Goal: Task Accomplishment & Management: Use online tool/utility

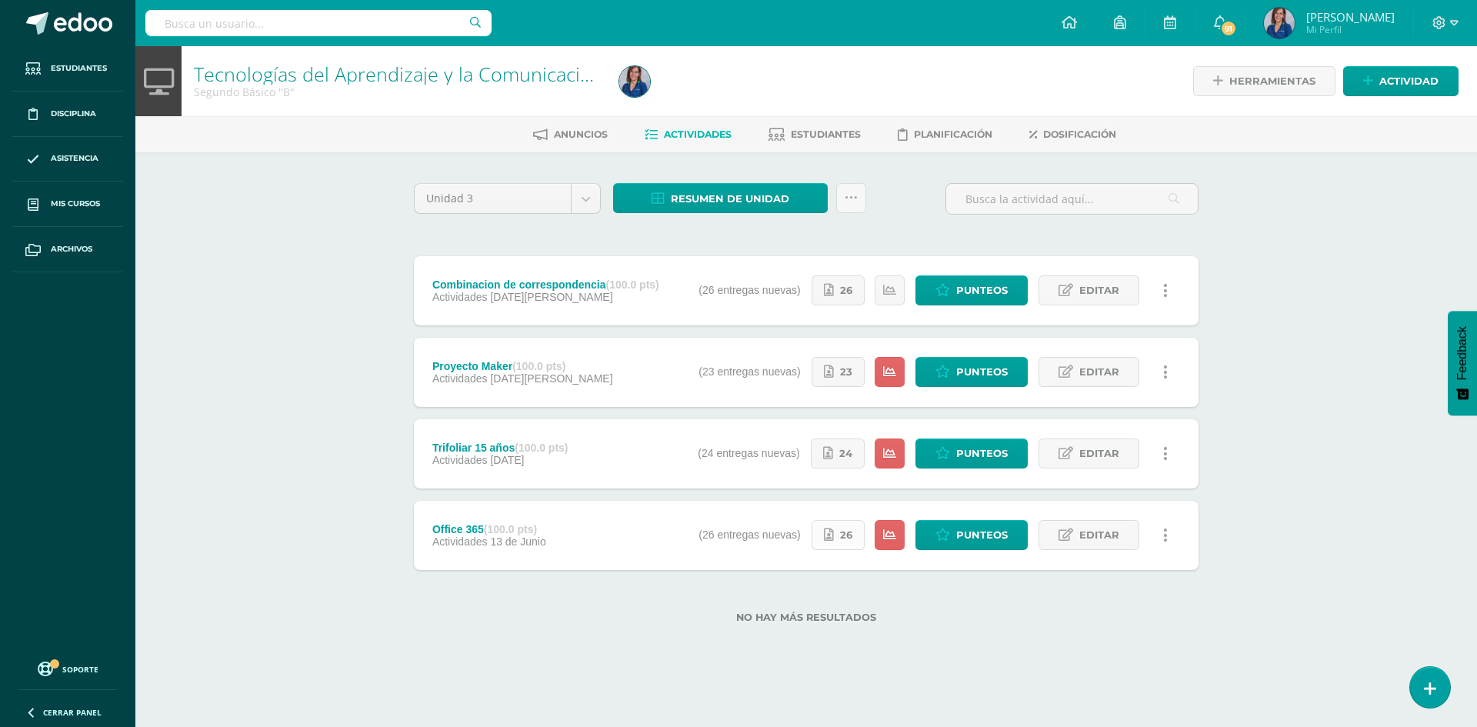
click at [837, 530] on link "26" at bounding box center [838, 535] width 53 height 30
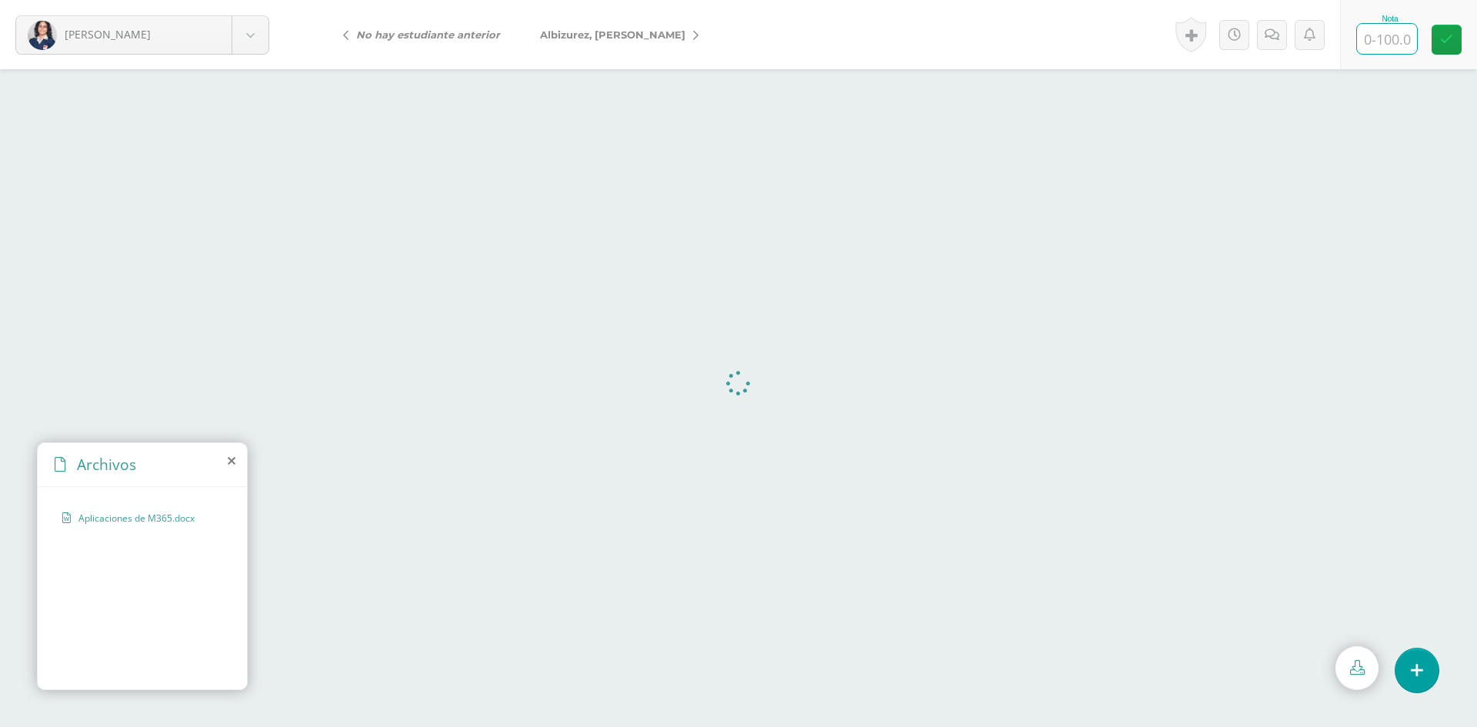
click at [1384, 46] on input "text" at bounding box center [1387, 39] width 60 height 30
type input "100"
click at [620, 35] on span "[PERSON_NAME]" at bounding box center [612, 34] width 145 height 12
click at [1379, 37] on input "text" at bounding box center [1387, 39] width 60 height 30
type input "100"
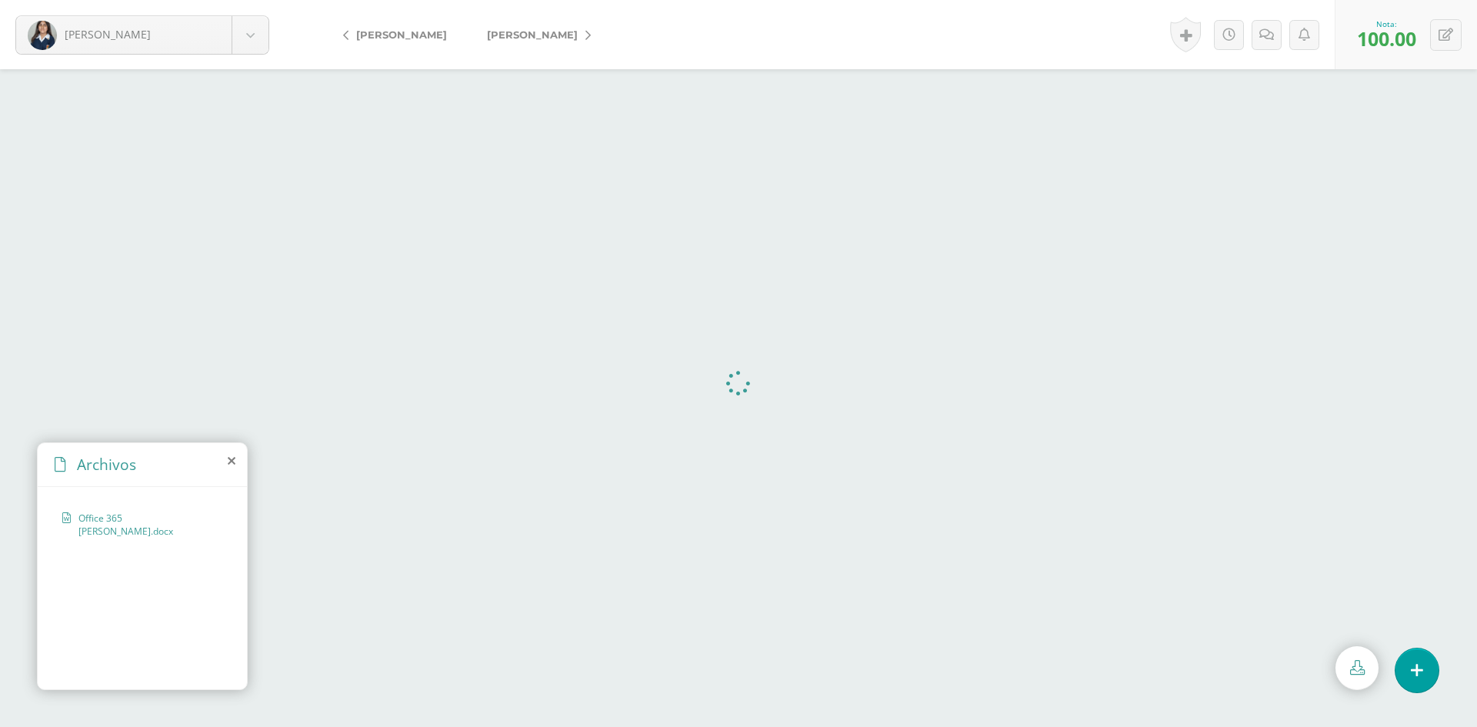
click at [501, 35] on span "[PERSON_NAME]" at bounding box center [532, 34] width 91 height 12
click at [1387, 37] on input "text" at bounding box center [1387, 39] width 60 height 30
type input "100"
click at [541, 29] on span "[PERSON_NAME]" at bounding box center [532, 34] width 91 height 12
click at [1382, 39] on input "text" at bounding box center [1387, 39] width 60 height 30
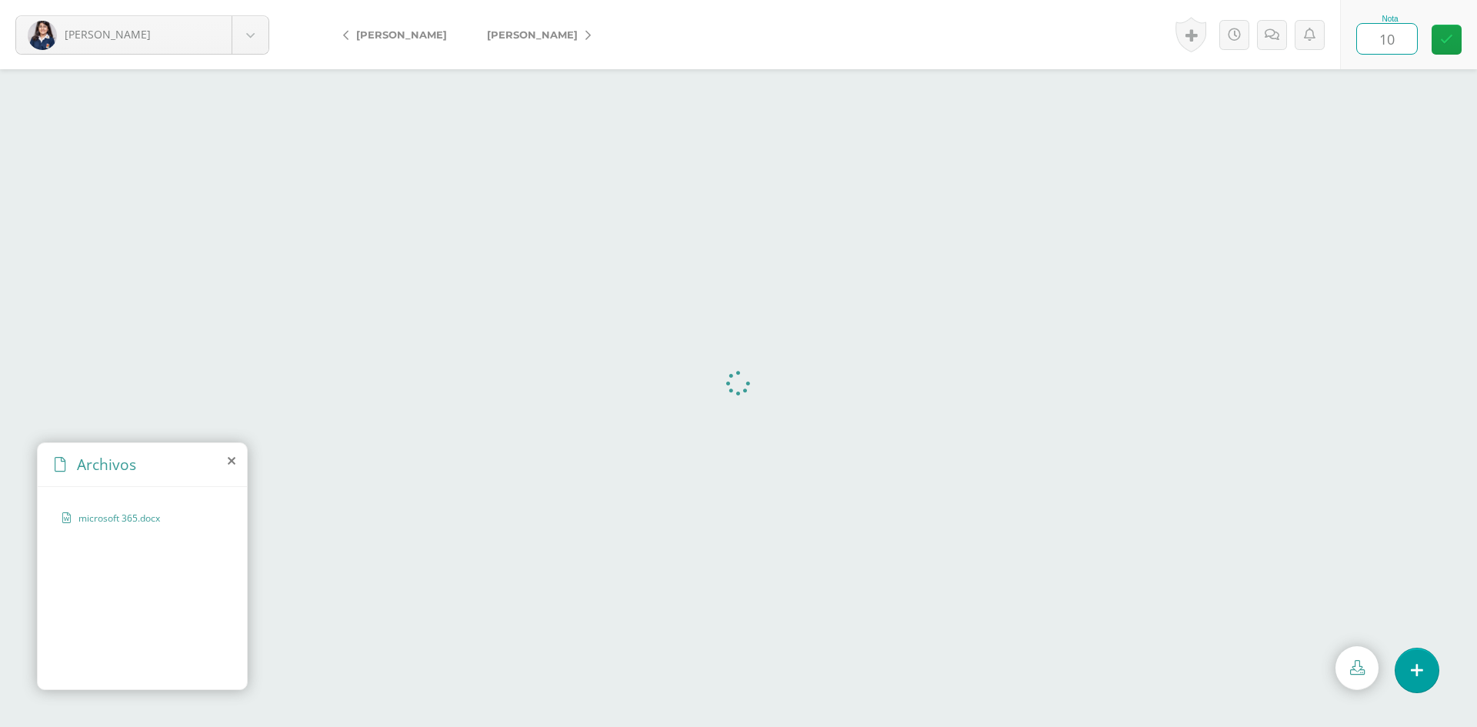
type input "100"
click at [512, 32] on span "[PERSON_NAME]" at bounding box center [532, 34] width 91 height 12
click at [1380, 39] on input "text" at bounding box center [1387, 39] width 60 height 30
type input "80"
click at [1274, 33] on icon at bounding box center [1272, 34] width 15 height 13
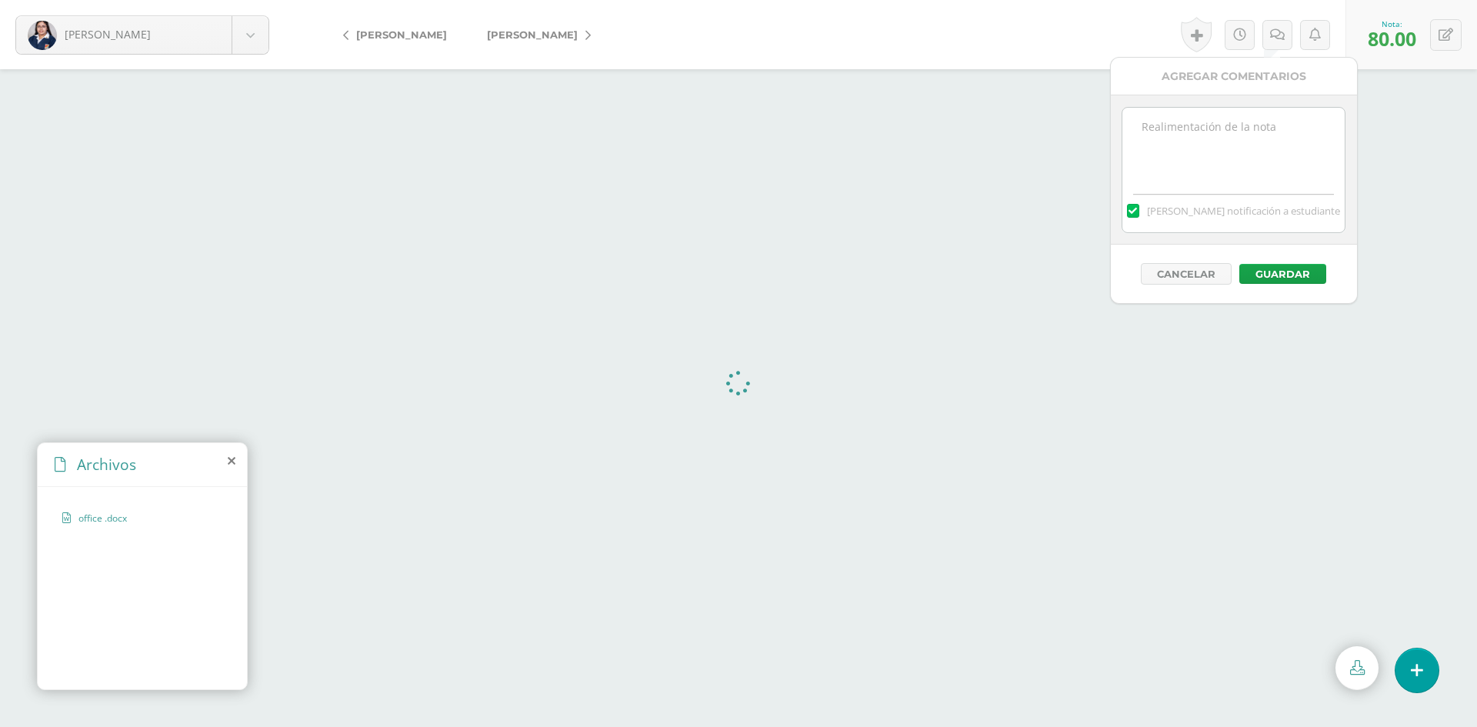
click at [1249, 131] on textarea at bounding box center [1234, 146] width 222 height 77
type textarea "No tiene la tabla de contenidos (indice)"
click at [1277, 280] on button "Guardar" at bounding box center [1283, 274] width 87 height 20
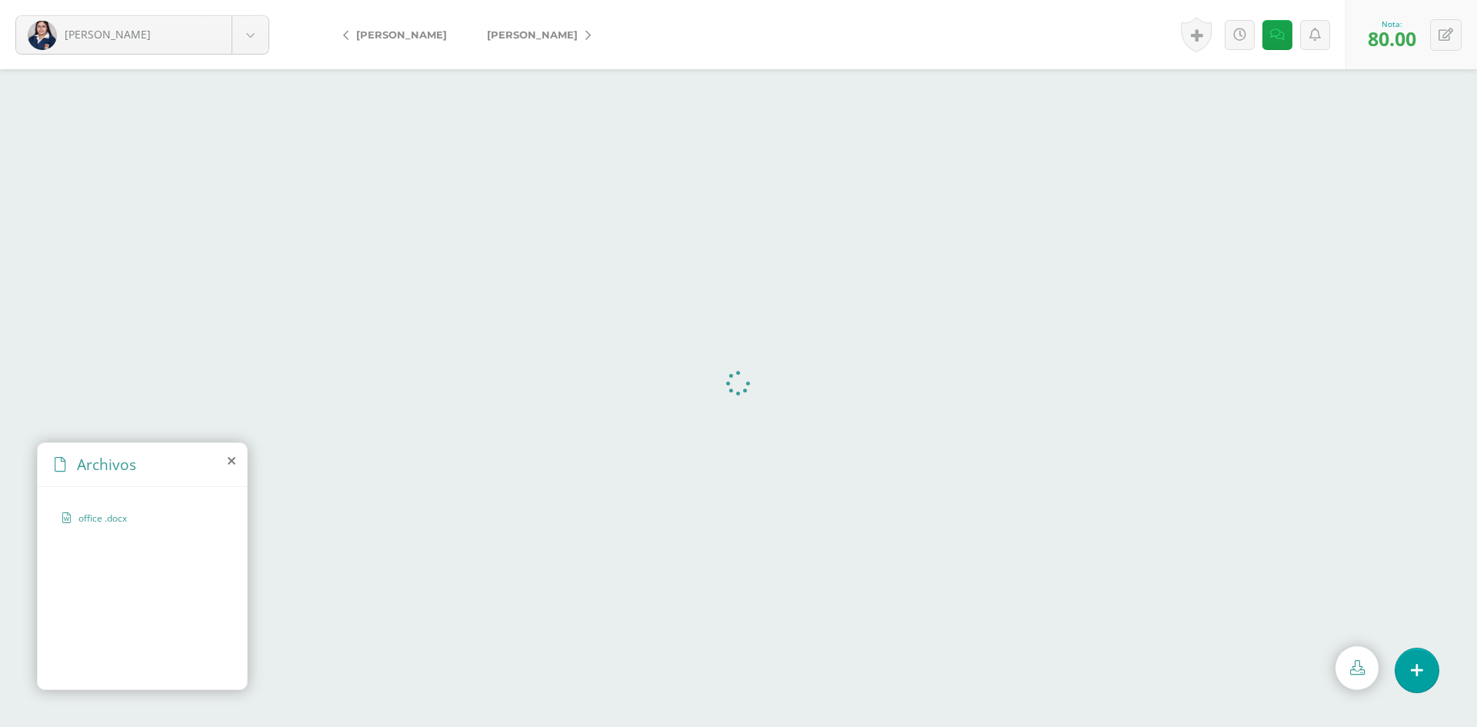
click at [518, 31] on span "[PERSON_NAME]" at bounding box center [532, 34] width 91 height 12
click at [1390, 38] on input "text" at bounding box center [1387, 39] width 60 height 30
type input "95"
click at [1271, 36] on icon at bounding box center [1272, 34] width 15 height 13
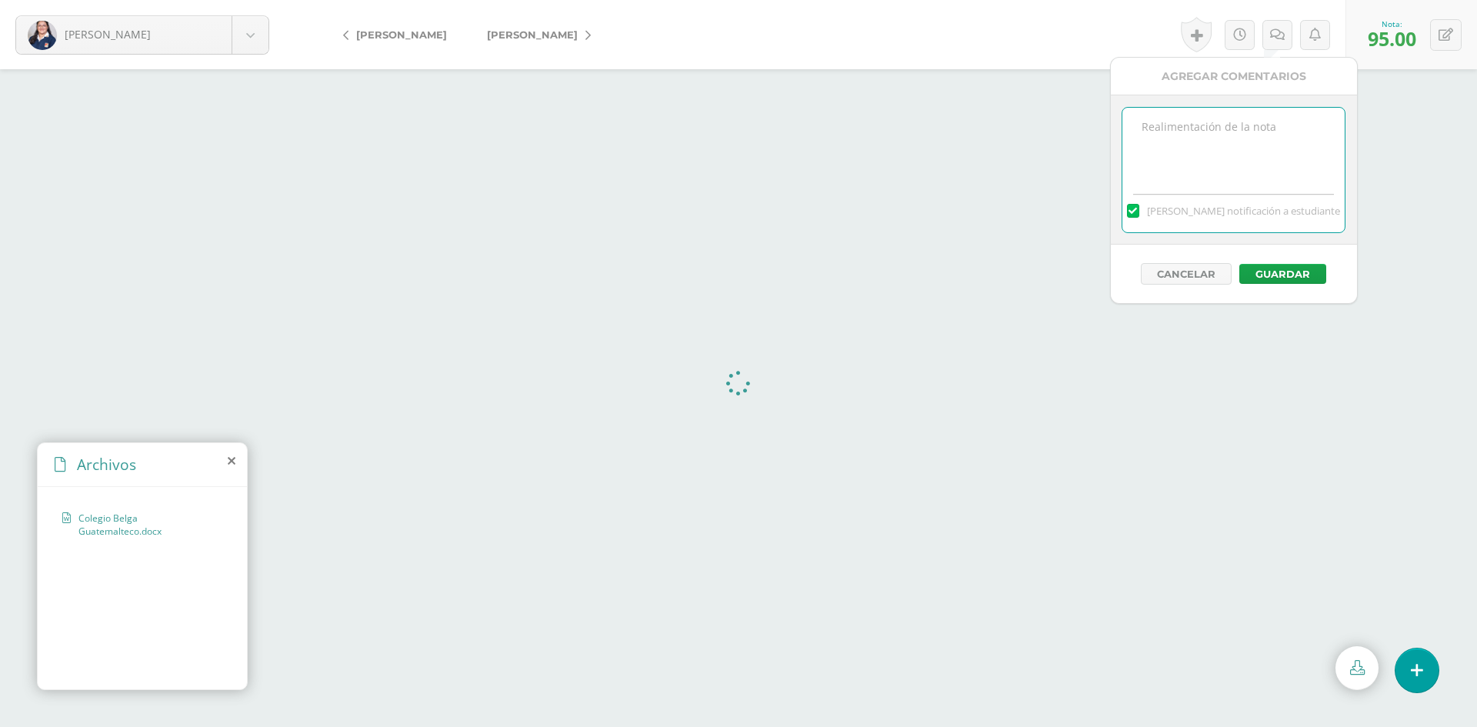
click at [1240, 135] on textarea at bounding box center [1234, 146] width 222 height 77
type textarea "En la carátula debe ir su nombre."
click at [1267, 273] on button "Guardar" at bounding box center [1283, 274] width 87 height 20
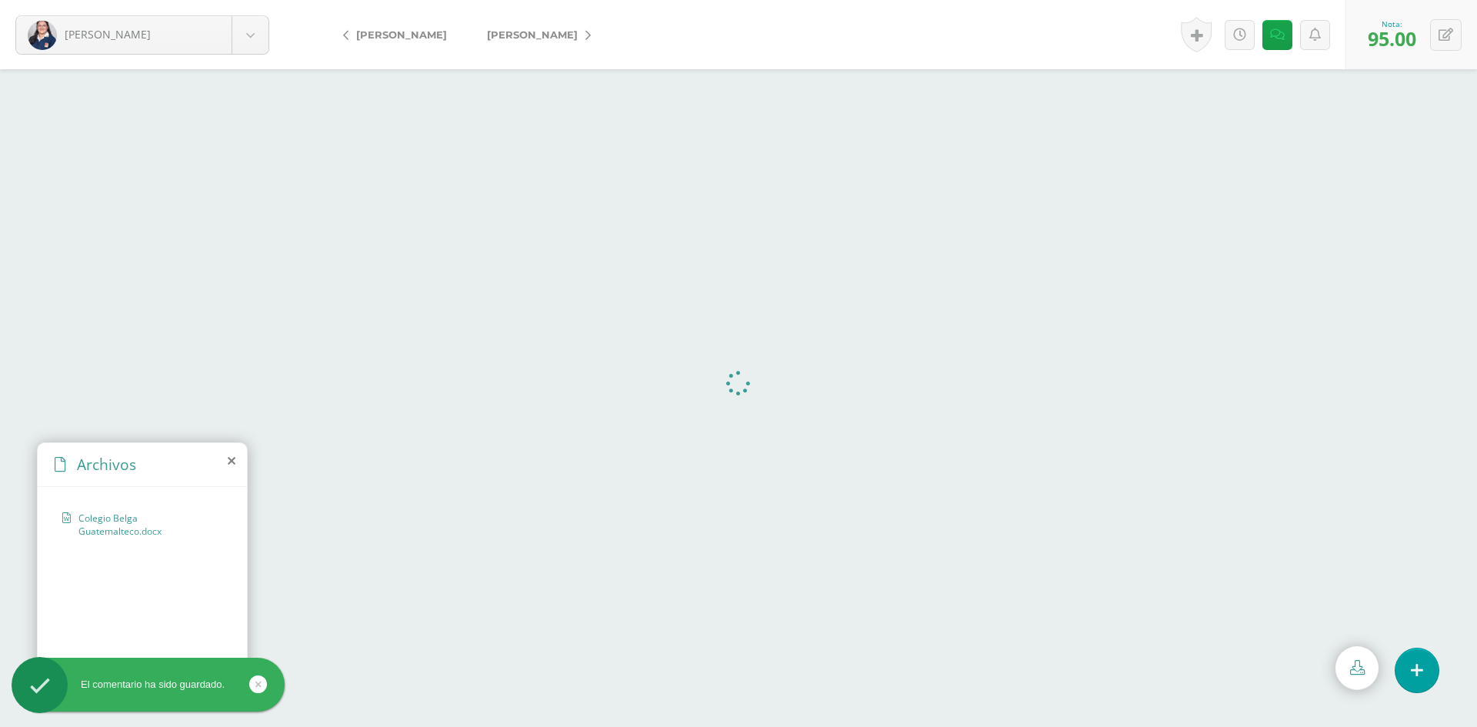
click at [519, 35] on span "[PERSON_NAME]" at bounding box center [532, 34] width 91 height 12
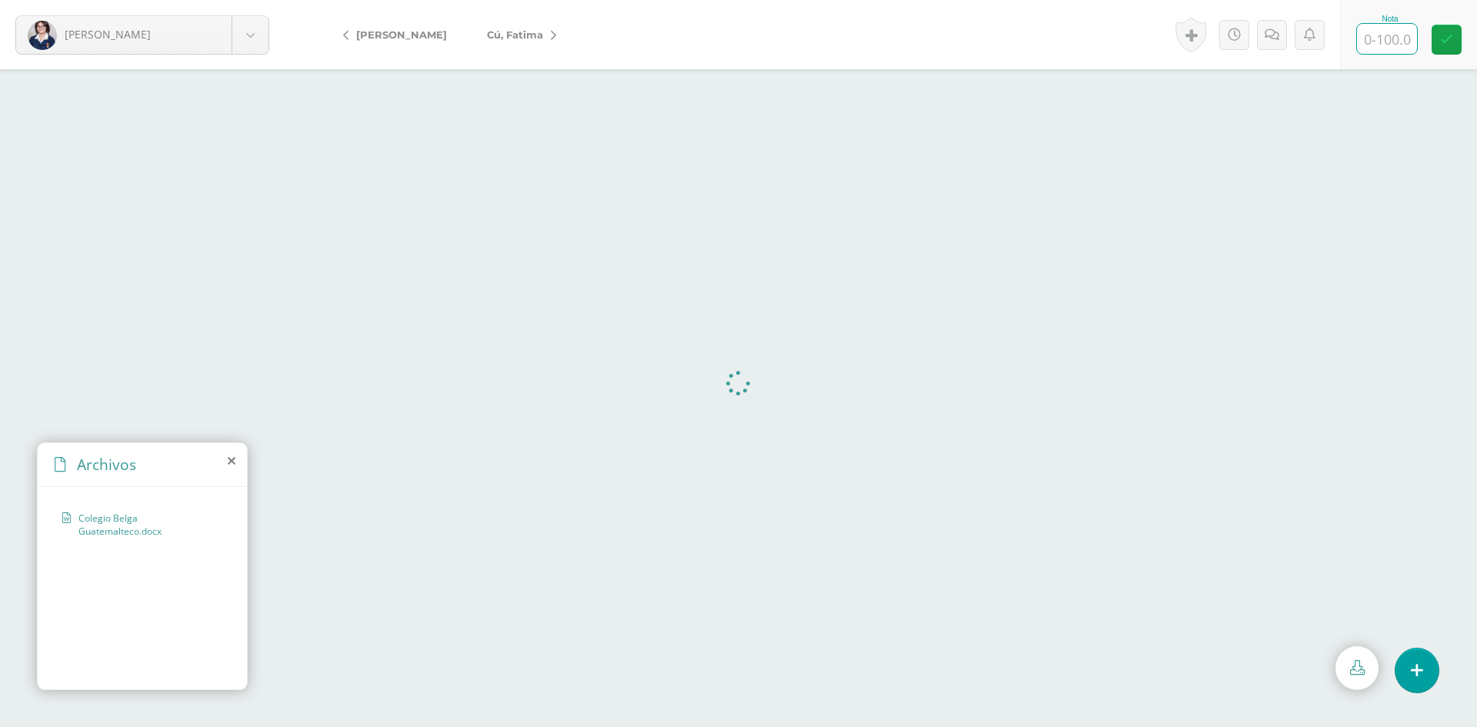
click at [1369, 40] on input "text" at bounding box center [1387, 39] width 60 height 30
type input "95"
click at [1267, 38] on icon at bounding box center [1272, 34] width 15 height 13
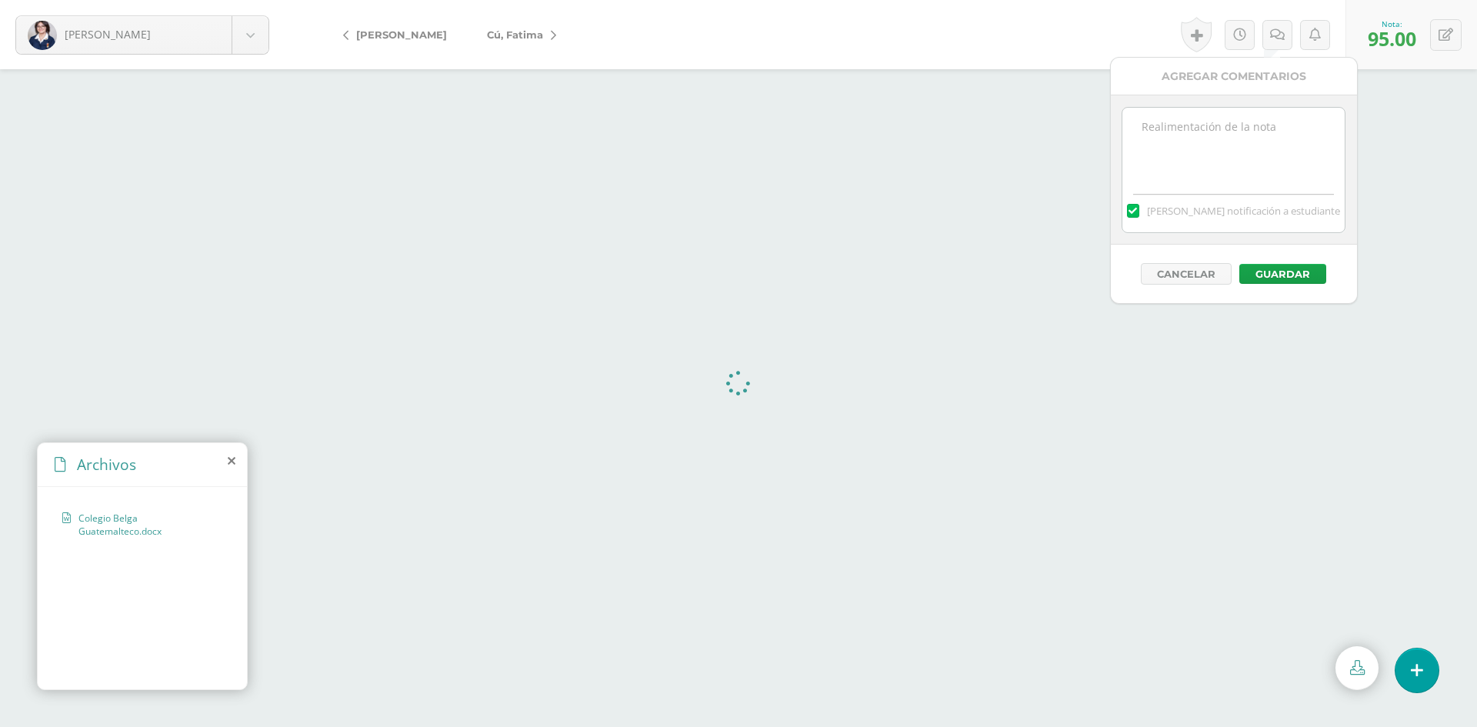
click at [1256, 115] on textarea at bounding box center [1234, 146] width 222 height 77
type textarea "En la carátula debe ir su nombre"
click at [1259, 275] on button "Guardar" at bounding box center [1283, 274] width 87 height 20
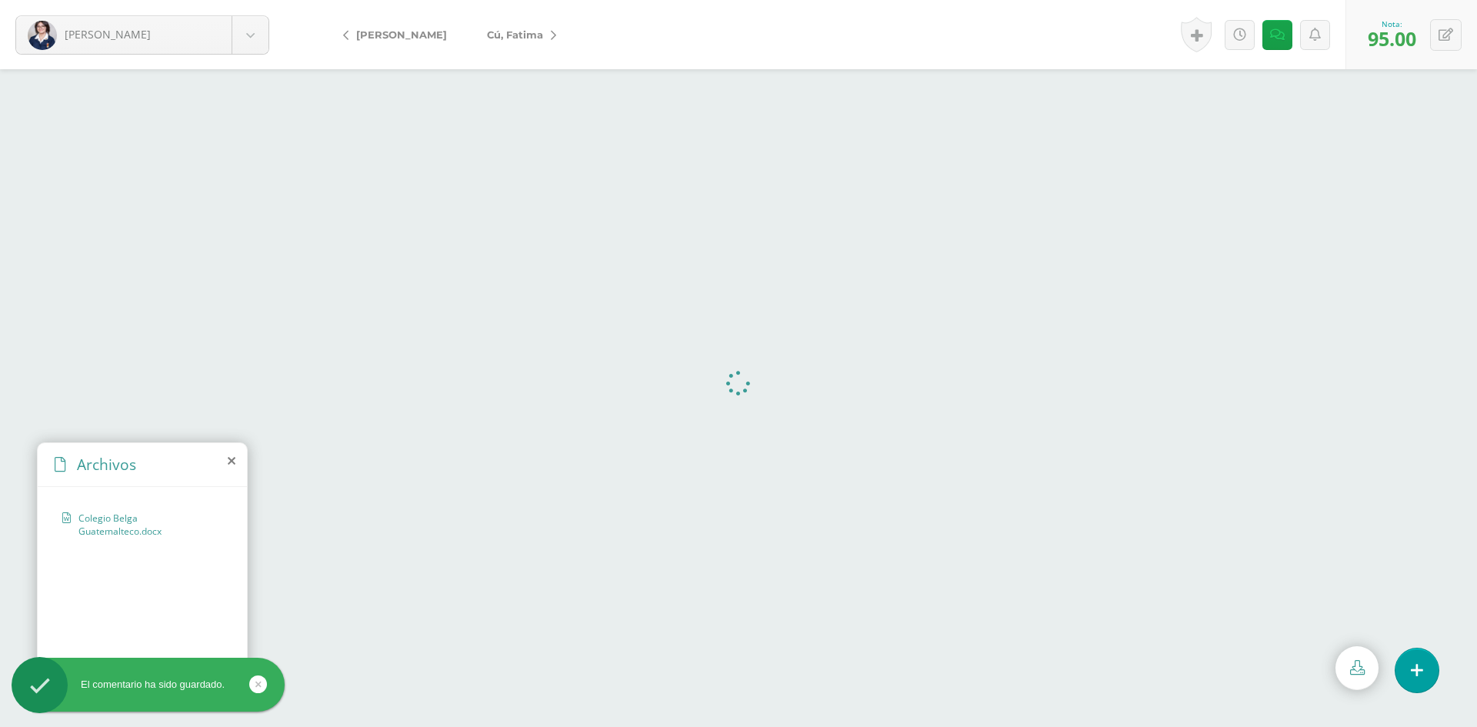
click at [512, 29] on span "Cú, Fatima" at bounding box center [515, 34] width 56 height 12
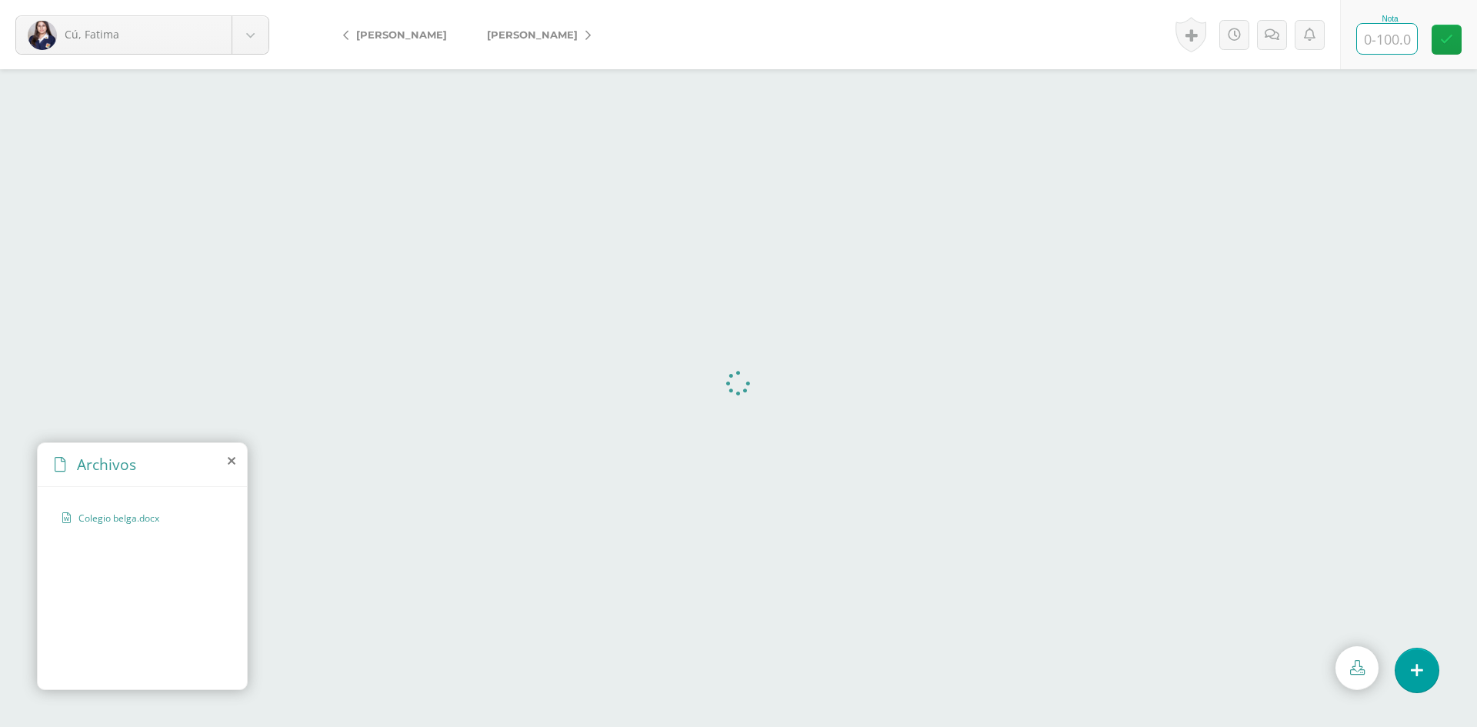
click at [1387, 32] on input "text" at bounding box center [1387, 39] width 60 height 30
type input "90"
click at [1270, 30] on icon at bounding box center [1272, 34] width 15 height 13
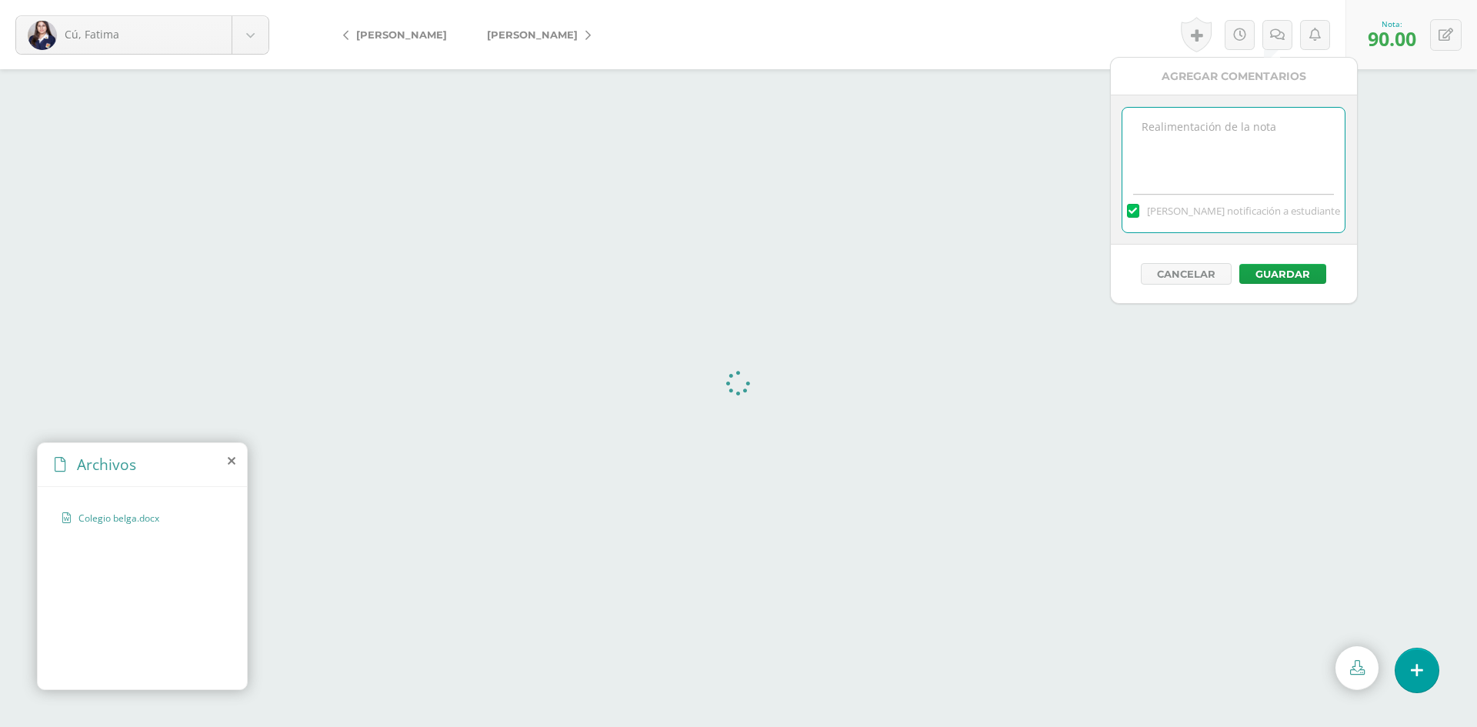
click at [1252, 123] on textarea at bounding box center [1234, 146] width 222 height 77
type textarea "P"
type textarea "El trabajo debe ir justificado y con letra no mayor a 12"
click at [1279, 274] on button "Guardar" at bounding box center [1283, 274] width 87 height 20
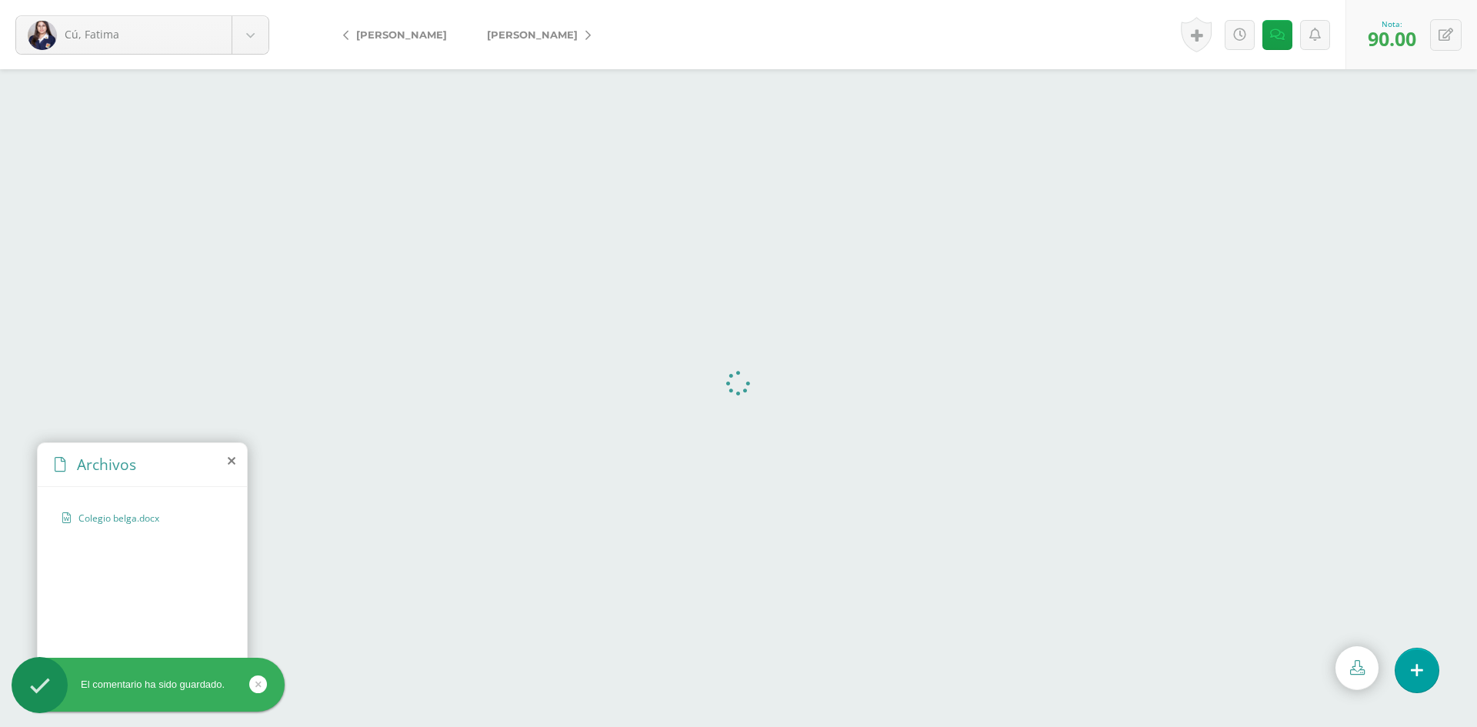
click at [498, 35] on span "[PERSON_NAME]" at bounding box center [532, 34] width 91 height 12
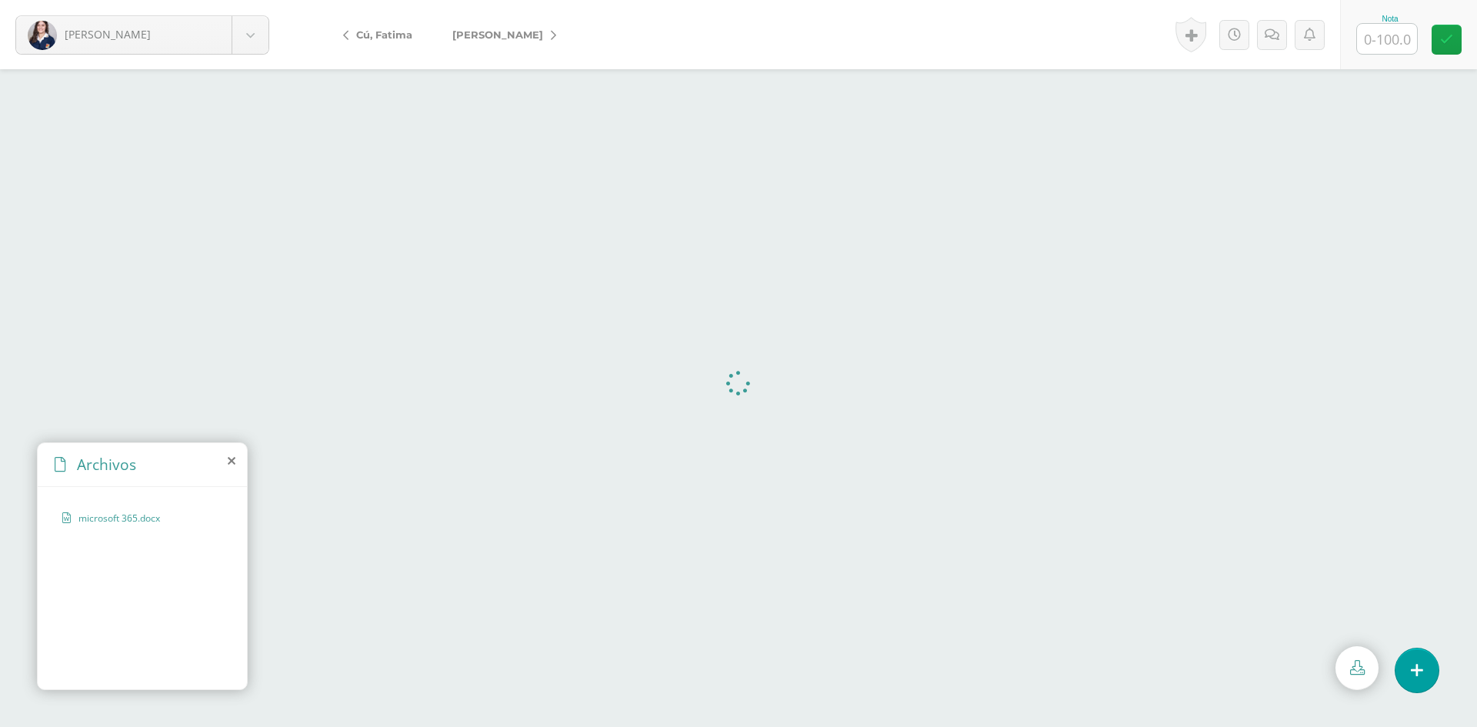
click at [1398, 44] on input "text" at bounding box center [1387, 39] width 60 height 30
type input "100"
click at [467, 24] on link "[PERSON_NAME]" at bounding box center [500, 34] width 136 height 37
click at [1270, 31] on icon at bounding box center [1272, 34] width 15 height 13
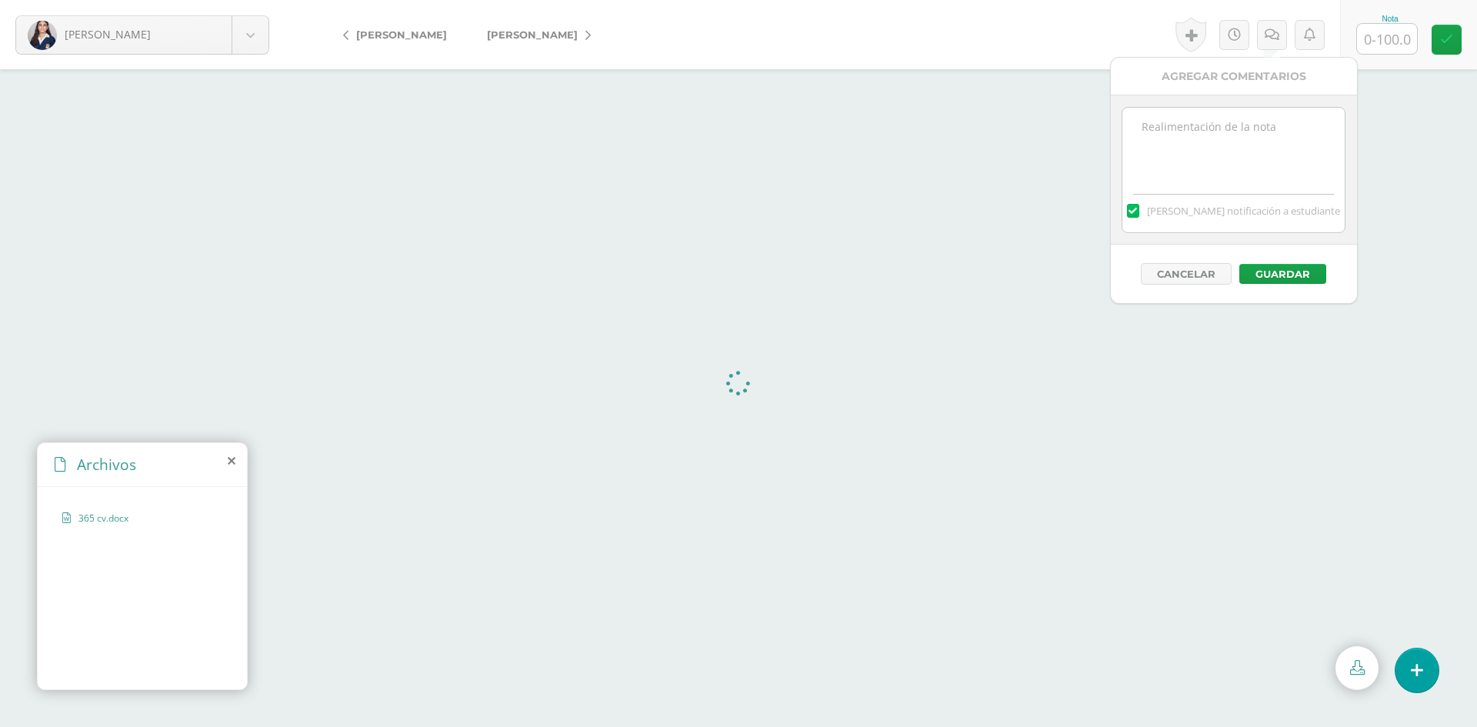
click at [1278, 132] on textarea at bounding box center [1234, 146] width 222 height 77
type textarea "Falta su nombre en la caratula, el índice debe hacerse con tabla de contenido"
click at [1401, 28] on input "text" at bounding box center [1387, 39] width 60 height 30
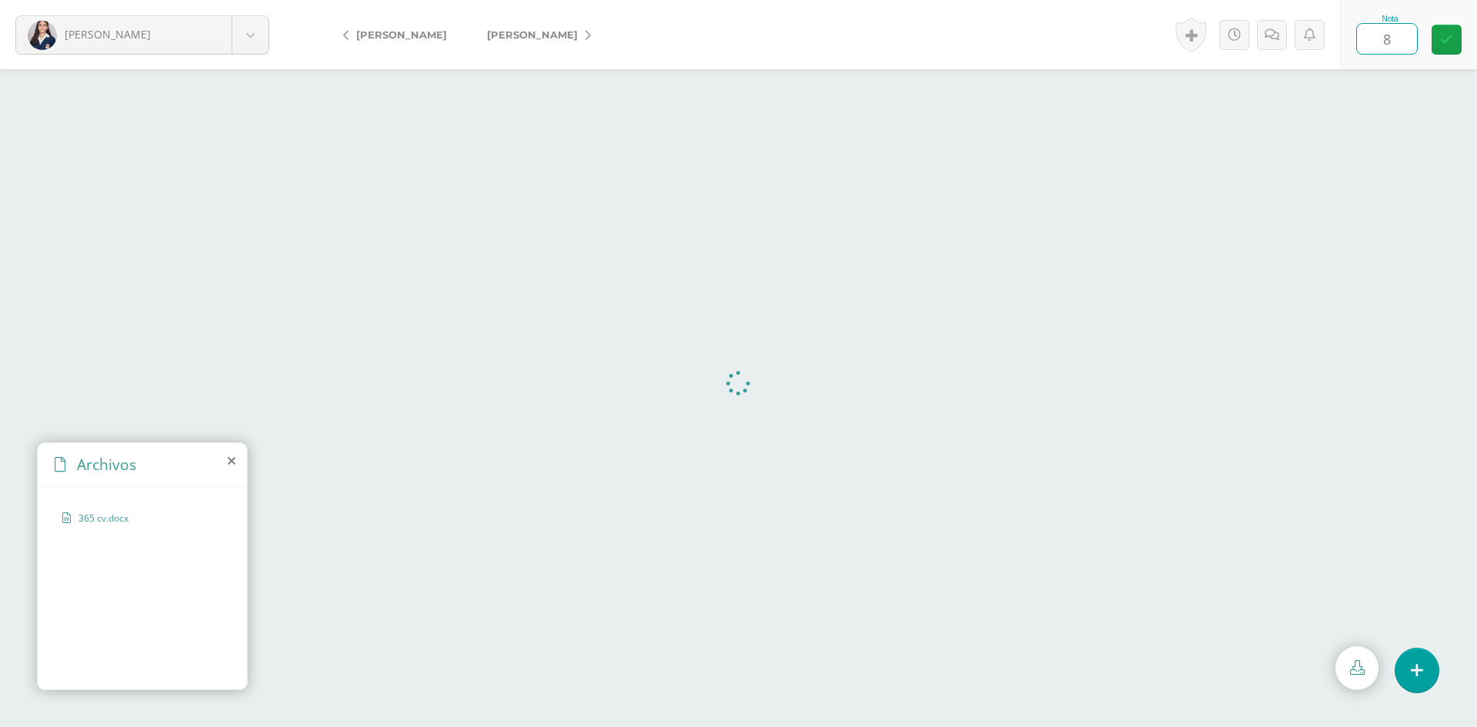
type input "85"
click at [1457, 38] on link at bounding box center [1447, 40] width 30 height 30
click at [1271, 36] on icon at bounding box center [1277, 34] width 15 height 13
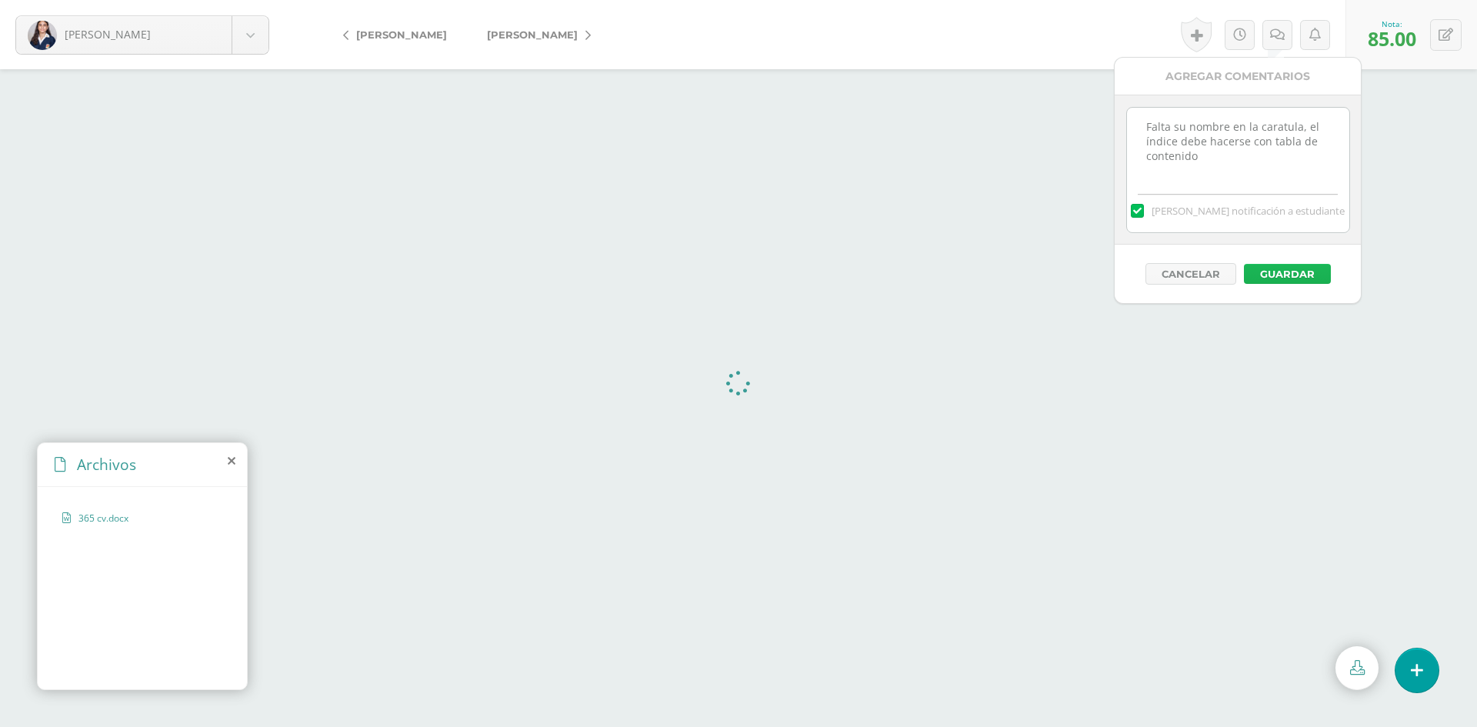
click at [1294, 272] on button "Guardar" at bounding box center [1287, 274] width 87 height 20
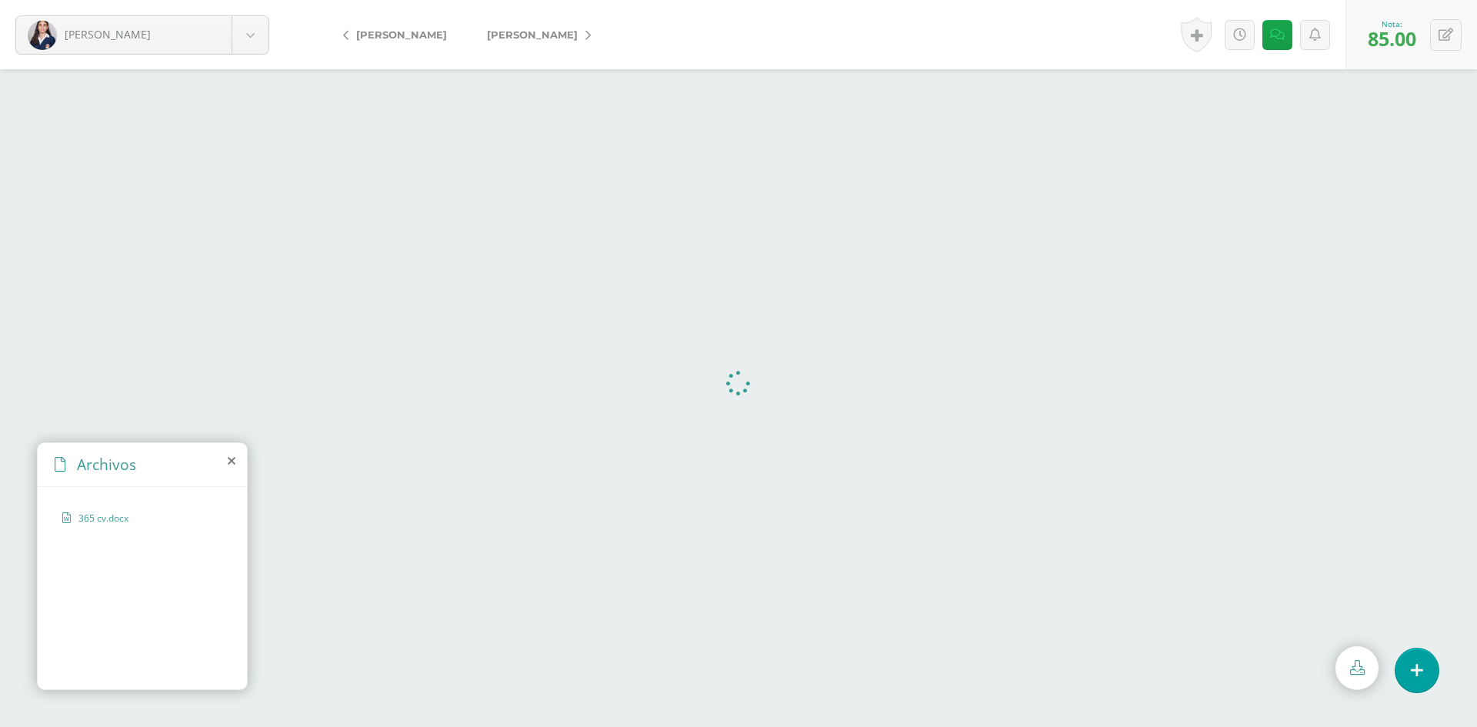
click at [529, 31] on span "[PERSON_NAME]" at bounding box center [532, 34] width 91 height 12
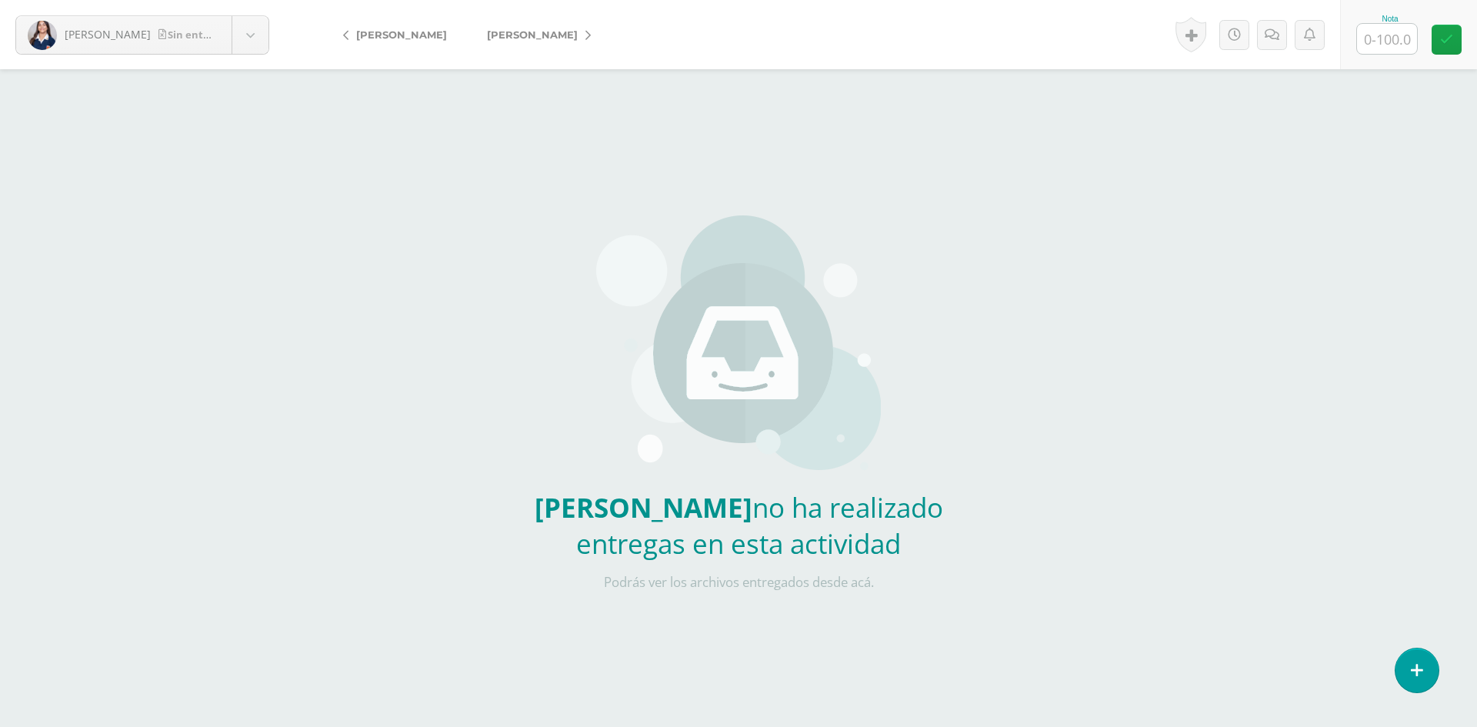
click at [1380, 24] on input "text" at bounding box center [1387, 39] width 60 height 30
type input "0"
click at [1274, 32] on icon at bounding box center [1272, 34] width 15 height 13
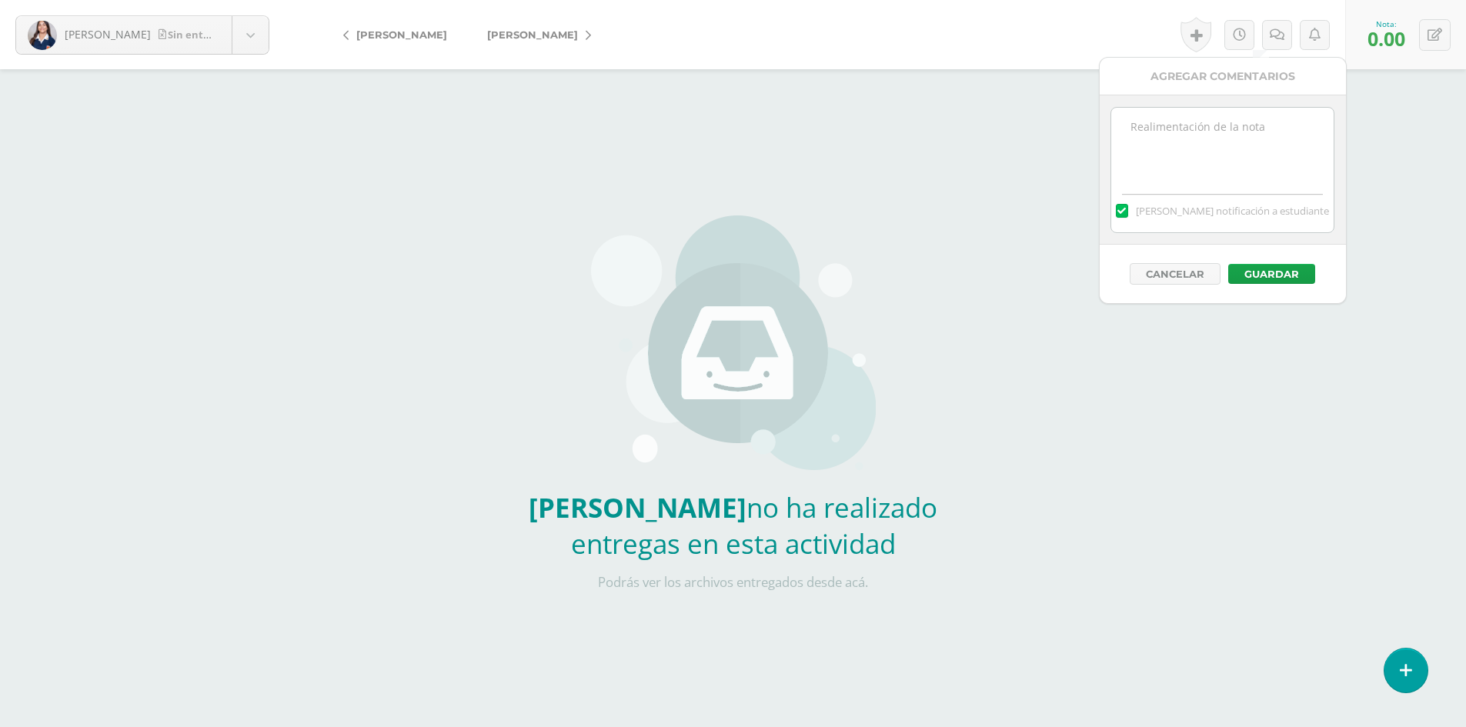
click at [1185, 120] on textarea at bounding box center [1222, 146] width 222 height 77
type textarea "No tengo su trabajo"
click at [1275, 281] on button "Guardar" at bounding box center [1271, 274] width 87 height 20
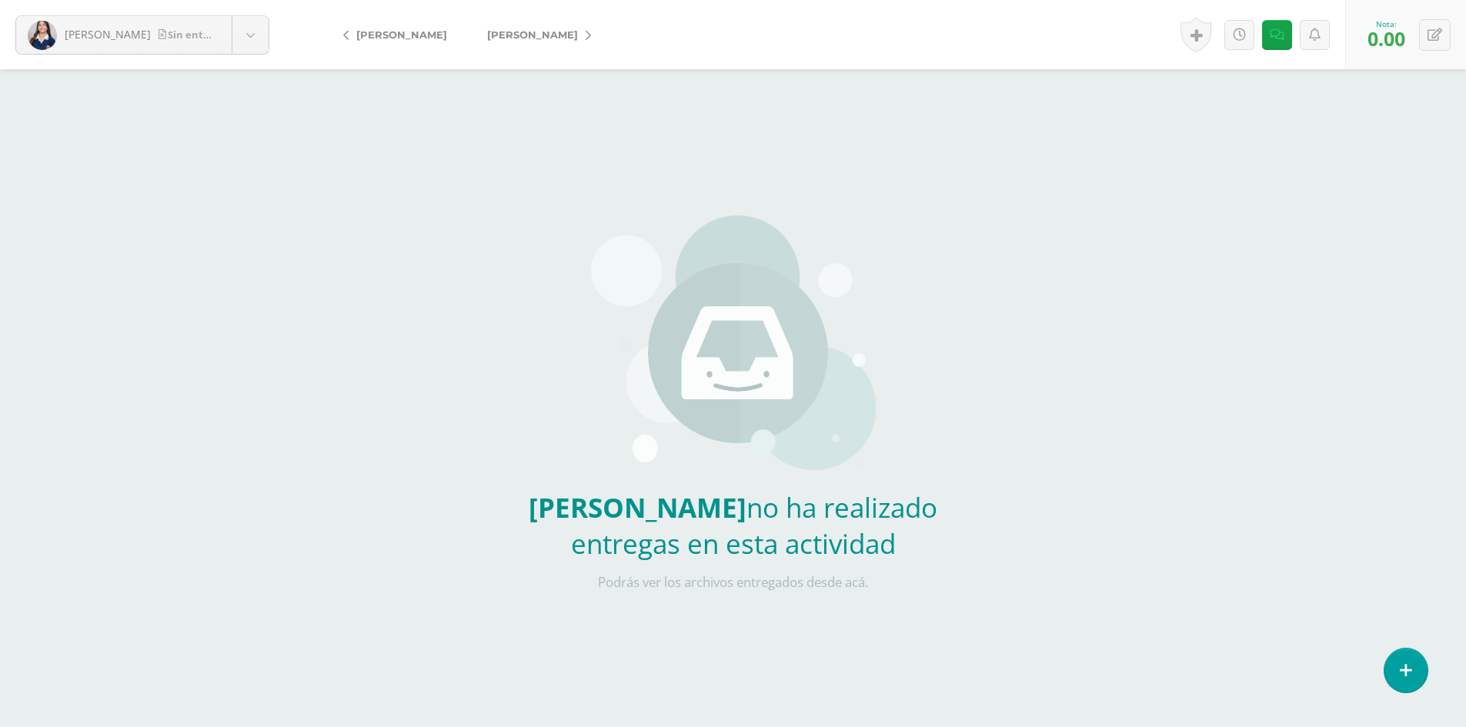
click at [532, 37] on span "[PERSON_NAME]" at bounding box center [532, 34] width 91 height 12
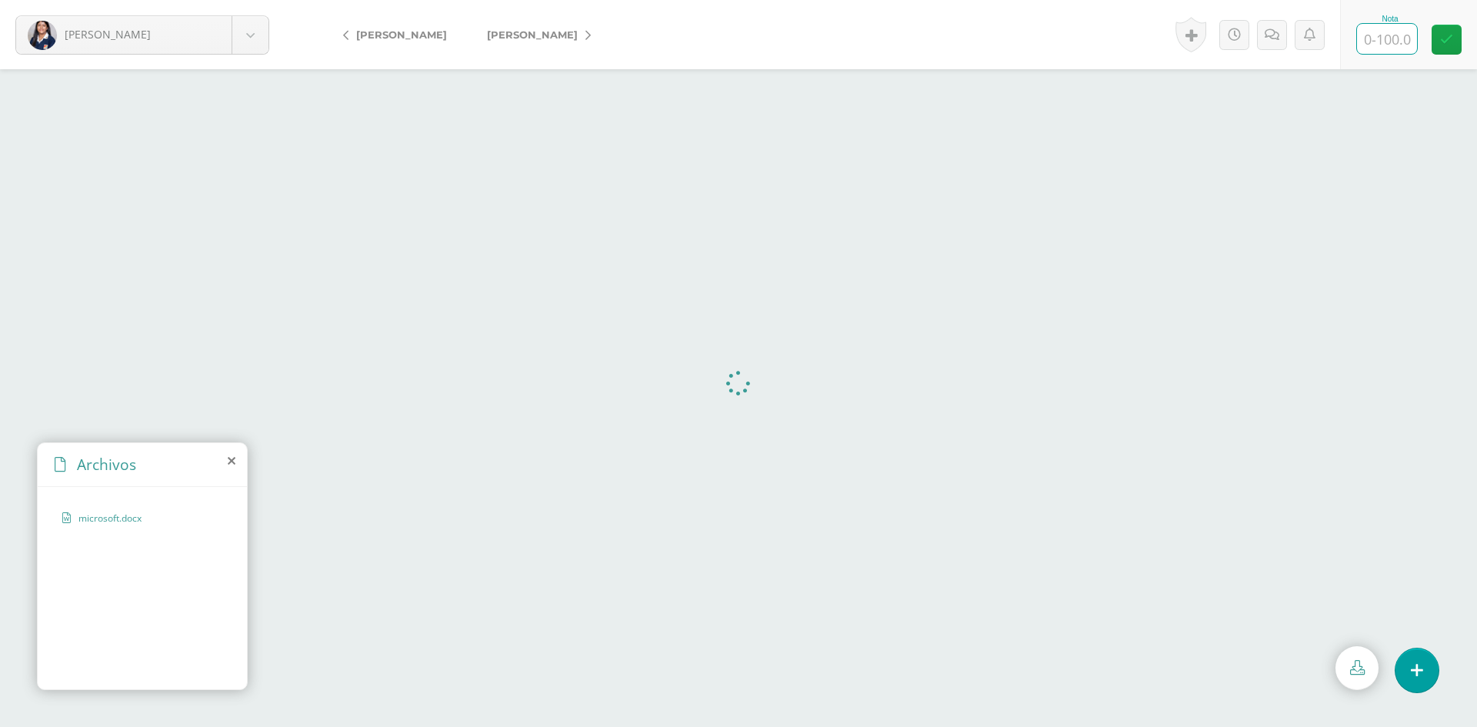
click at [1389, 34] on input "text" at bounding box center [1387, 39] width 60 height 30
type input "100"
click at [524, 34] on span "[PERSON_NAME]" at bounding box center [532, 34] width 91 height 12
click at [1386, 34] on input "text" at bounding box center [1387, 39] width 60 height 30
type input "100"
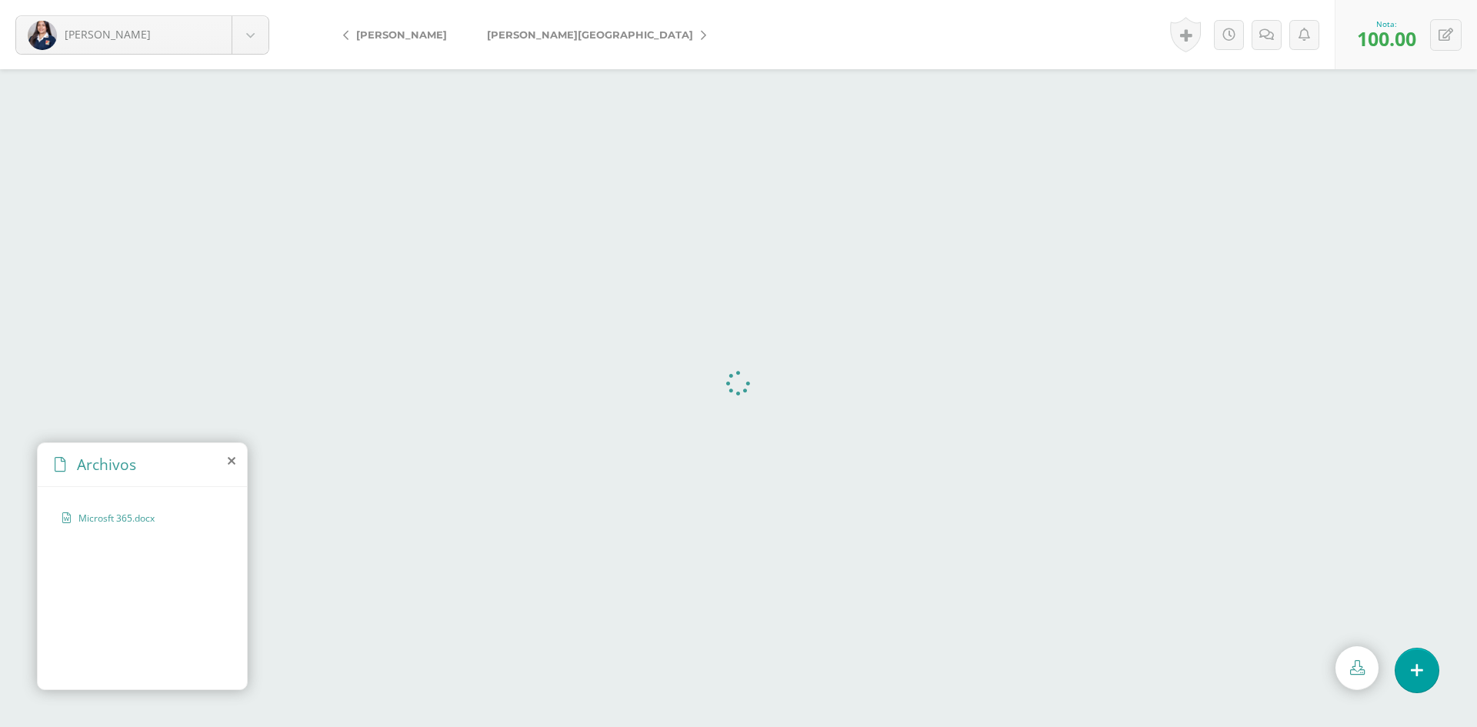
click at [527, 27] on link "[PERSON_NAME][GEOGRAPHIC_DATA]" at bounding box center [593, 34] width 252 height 37
click at [1386, 37] on input "text" at bounding box center [1387, 39] width 60 height 30
type input "95"
click at [1270, 34] on icon at bounding box center [1272, 34] width 15 height 13
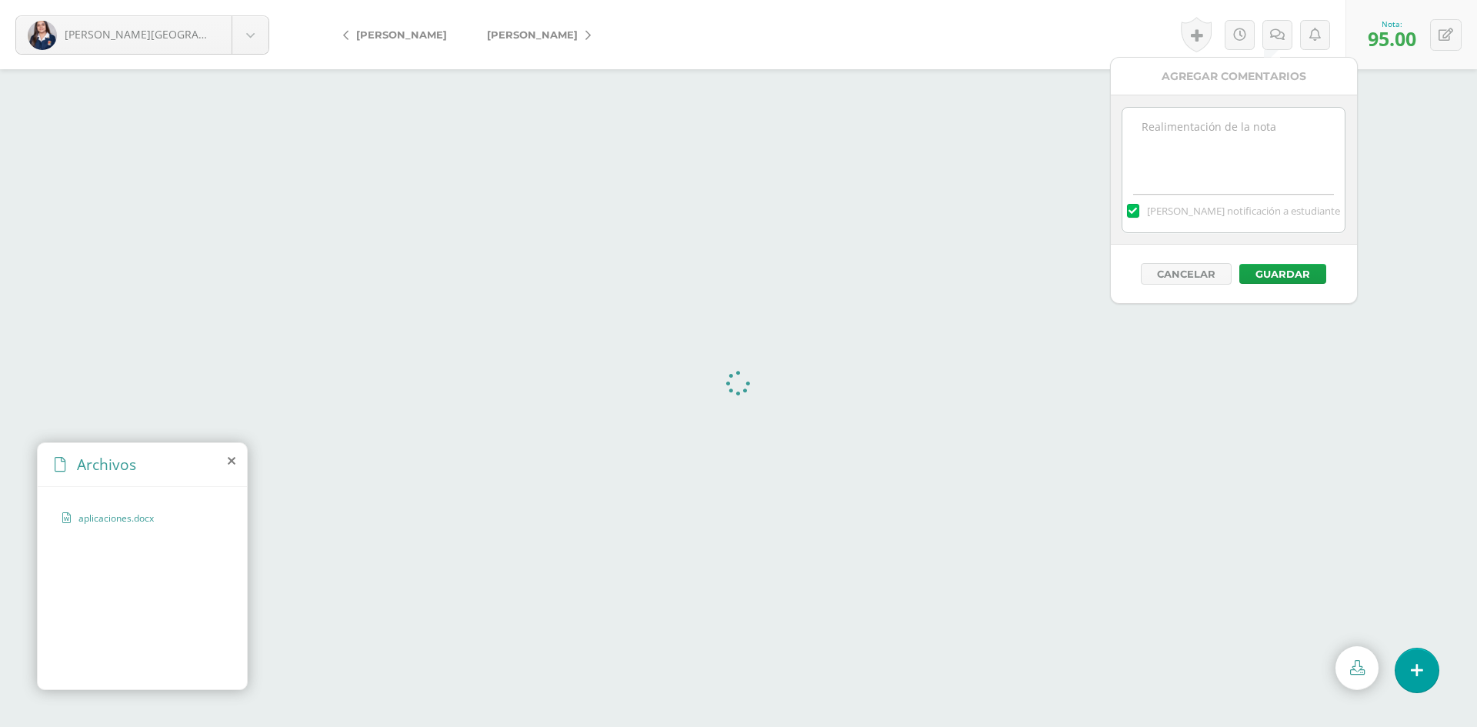
click at [1214, 122] on textarea at bounding box center [1234, 146] width 222 height 77
type textarea "Todas las aplicaciones deben estar agregadas en la tabla de contenido"
click at [1300, 275] on button "Guardar" at bounding box center [1283, 274] width 87 height 20
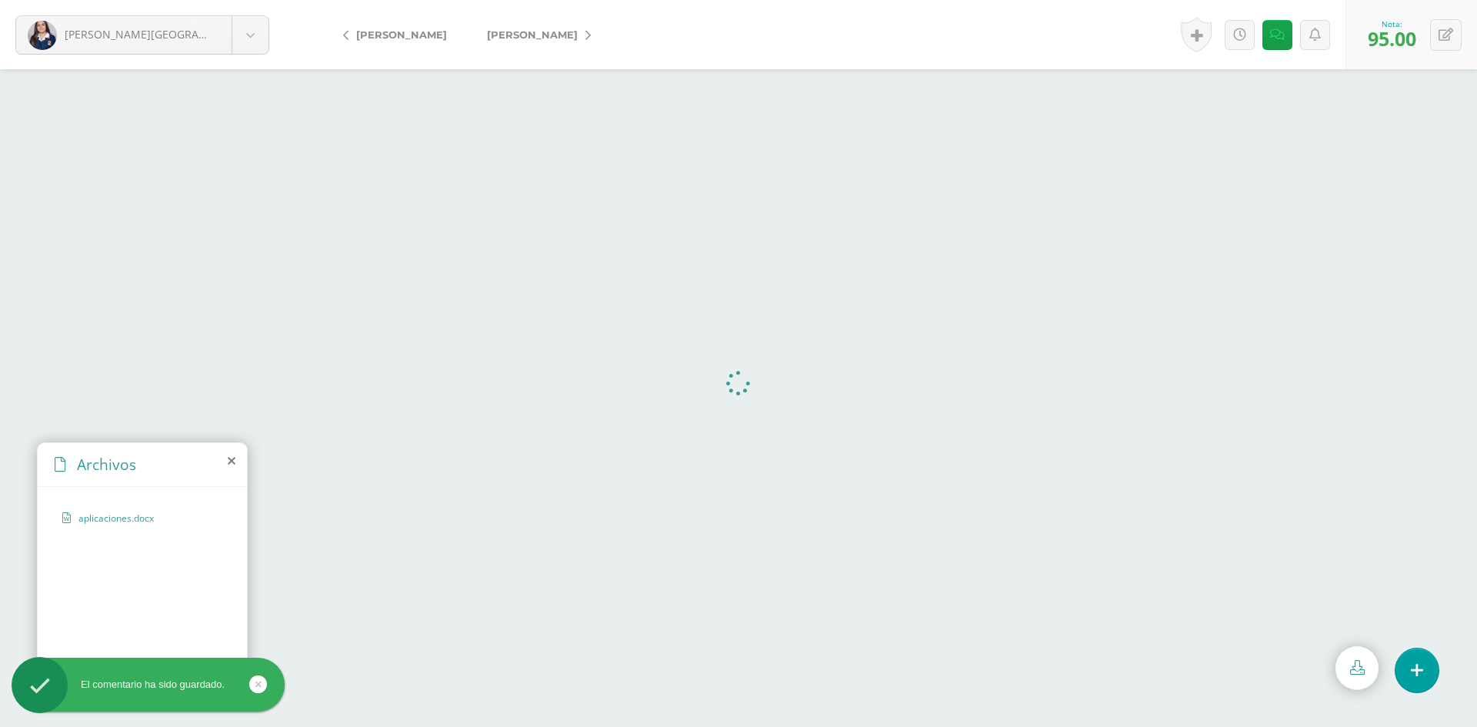
click at [505, 38] on span "[PERSON_NAME]" at bounding box center [532, 34] width 91 height 12
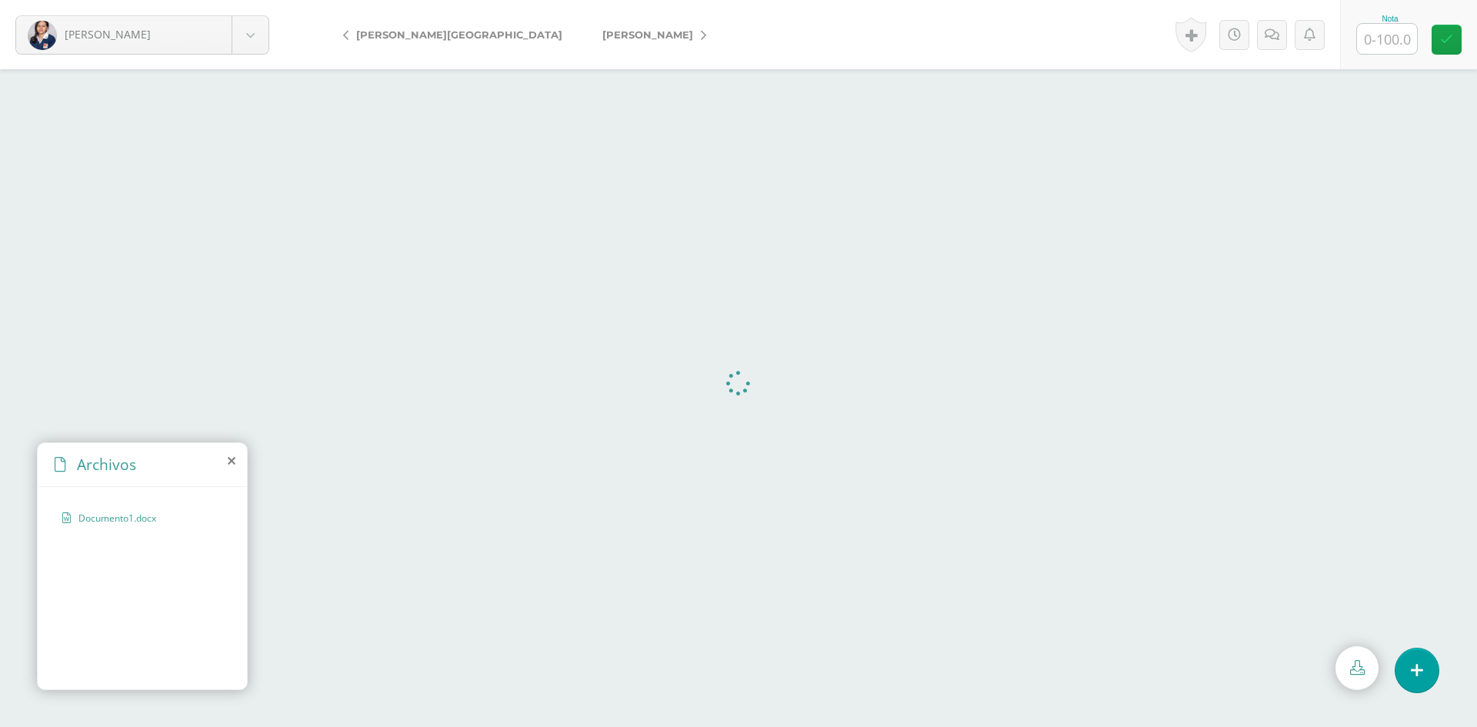
click at [405, 38] on span "[PERSON_NAME][GEOGRAPHIC_DATA]" at bounding box center [459, 34] width 206 height 12
click at [405, 38] on span "[PERSON_NAME]" at bounding box center [401, 34] width 91 height 12
drag, startPoint x: 0, startPoint y: 0, endPoint x: 405, endPoint y: 38, distance: 406.5
click at [405, 38] on span "[PERSON_NAME]" at bounding box center [401, 34] width 91 height 12
drag, startPoint x: 0, startPoint y: 0, endPoint x: 405, endPoint y: 38, distance: 406.5
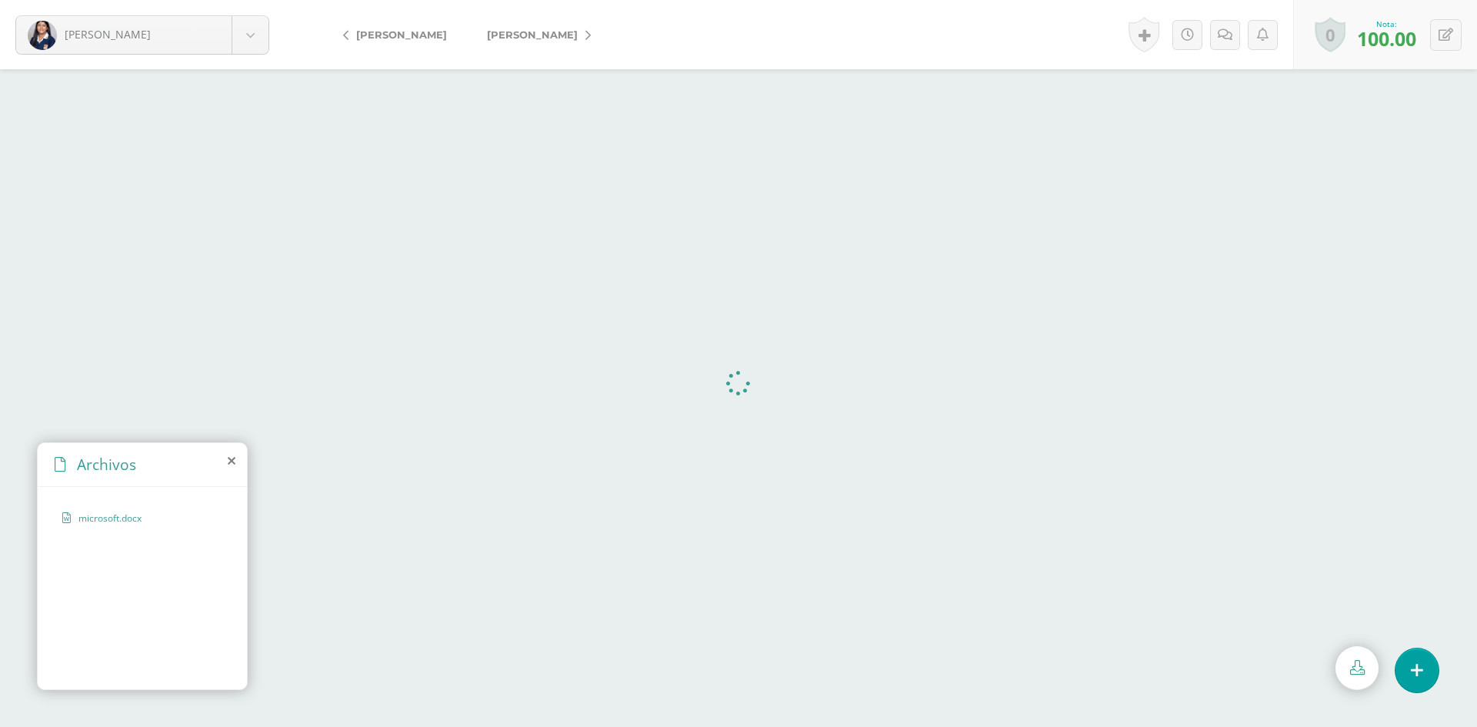
click at [405, 38] on span "[PERSON_NAME]" at bounding box center [401, 34] width 91 height 12
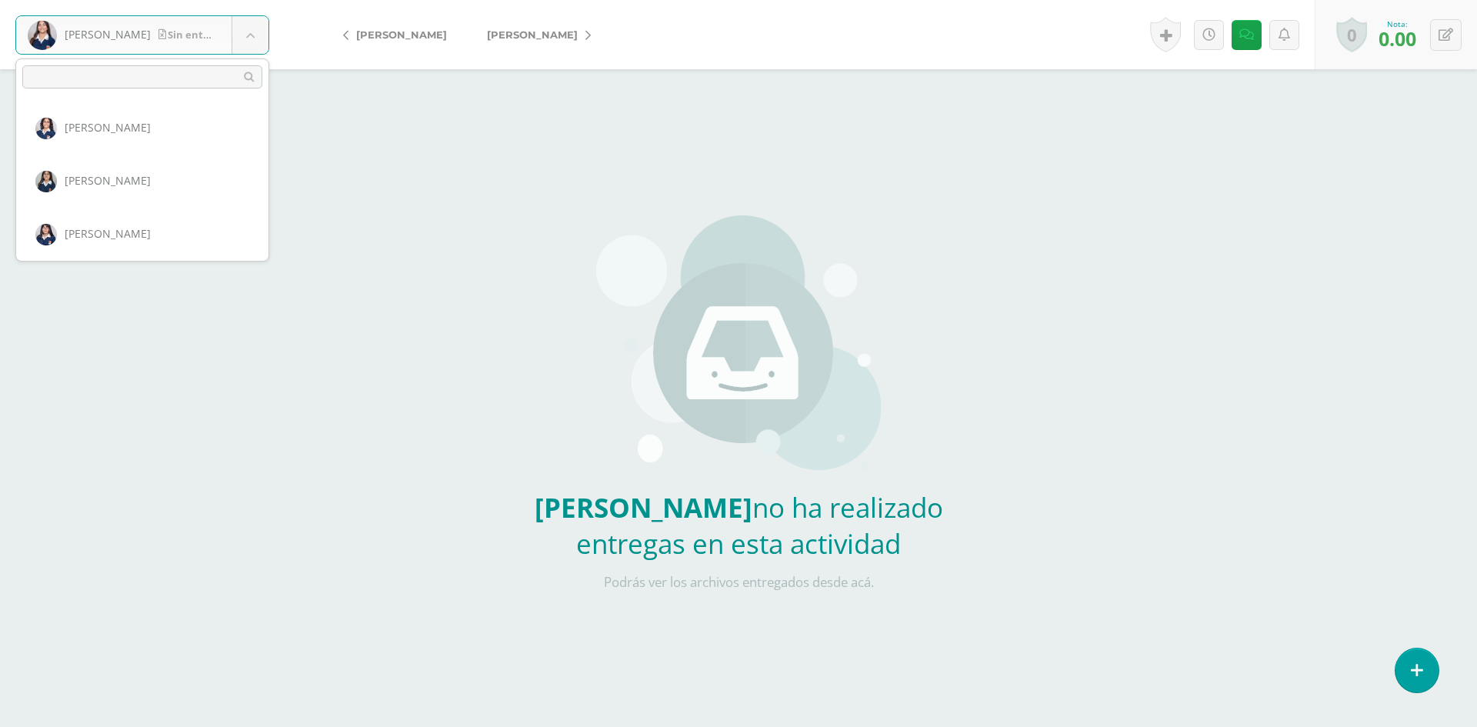
click at [245, 33] on body "[PERSON_NAME] entrega [PERSON_NAME] [PERSON_NAME] [PERSON_NAME] [PERSON_NAME] […" at bounding box center [738, 320] width 1477 height 640
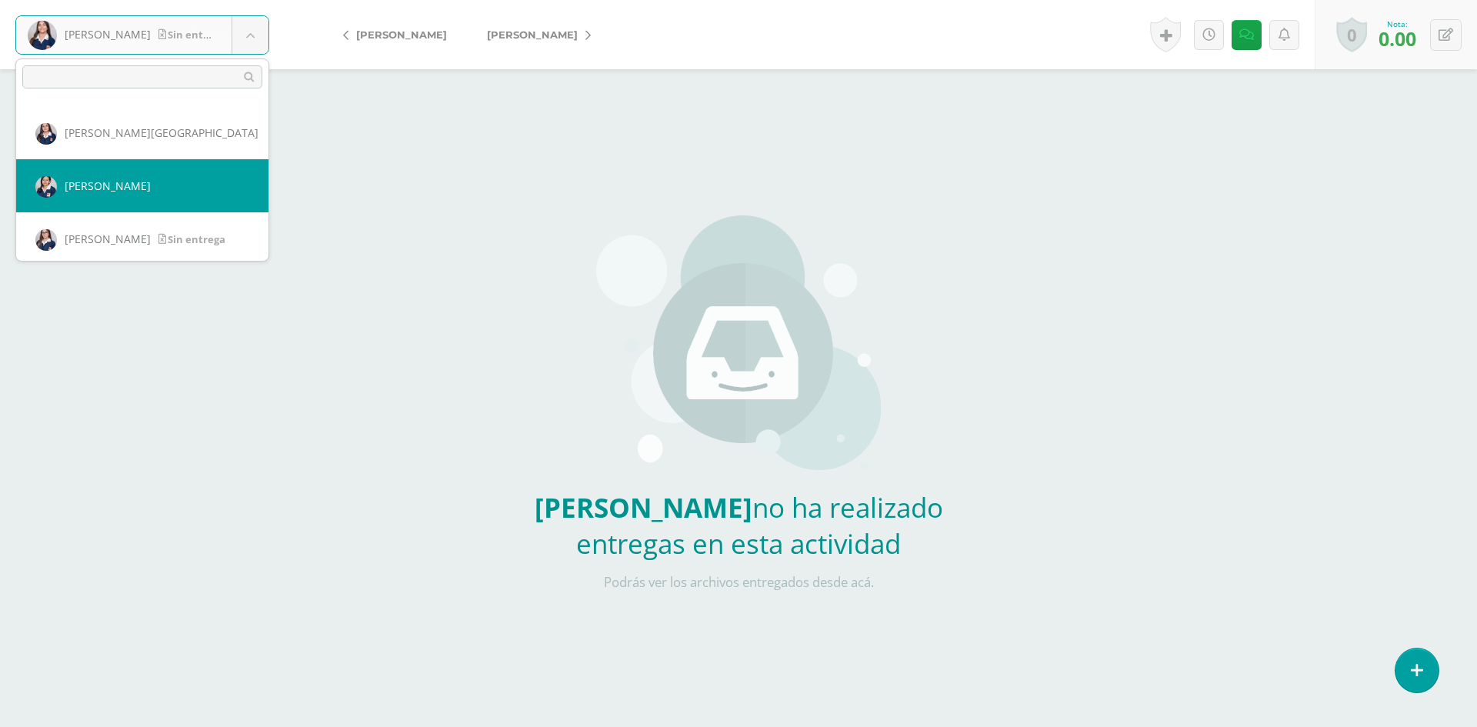
select select "2866"
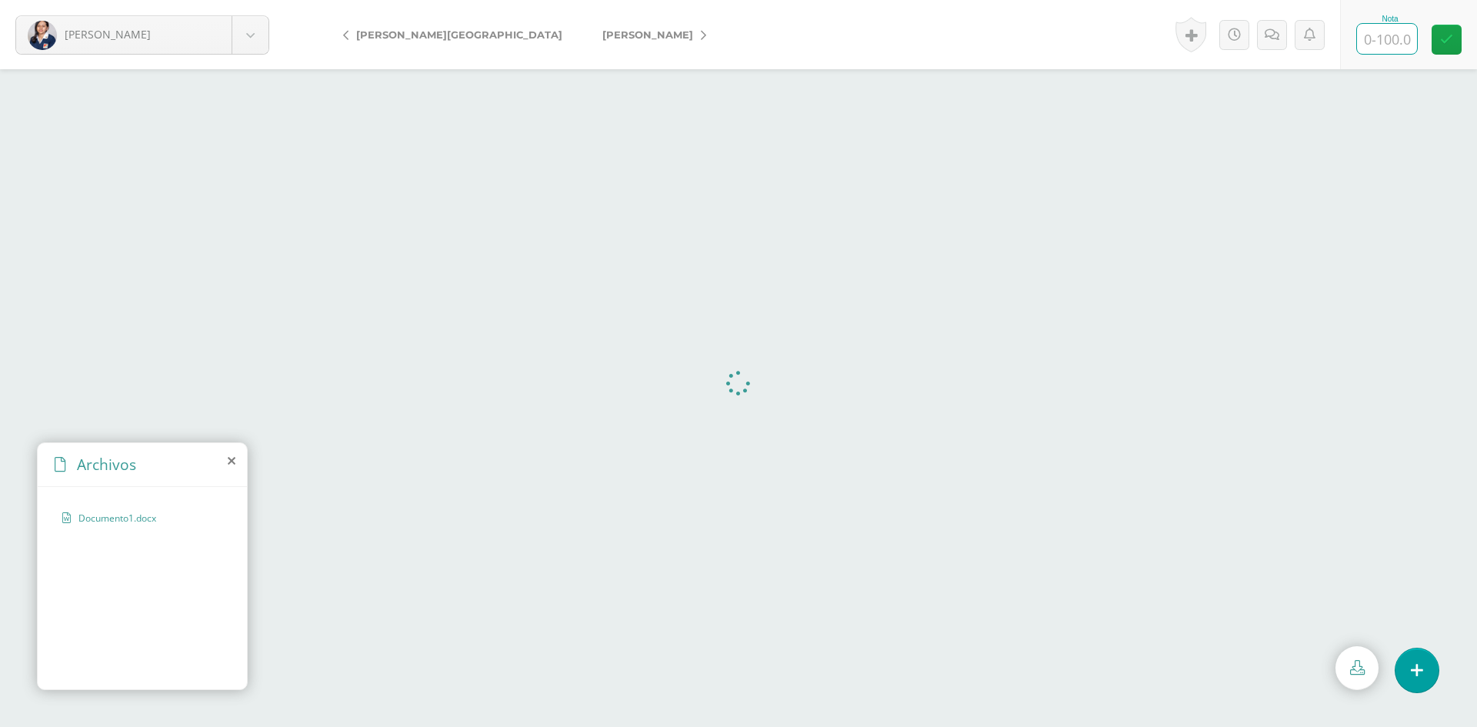
click at [1401, 42] on input "text" at bounding box center [1387, 39] width 60 height 30
type input "85"
click at [1274, 36] on icon at bounding box center [1272, 34] width 15 height 13
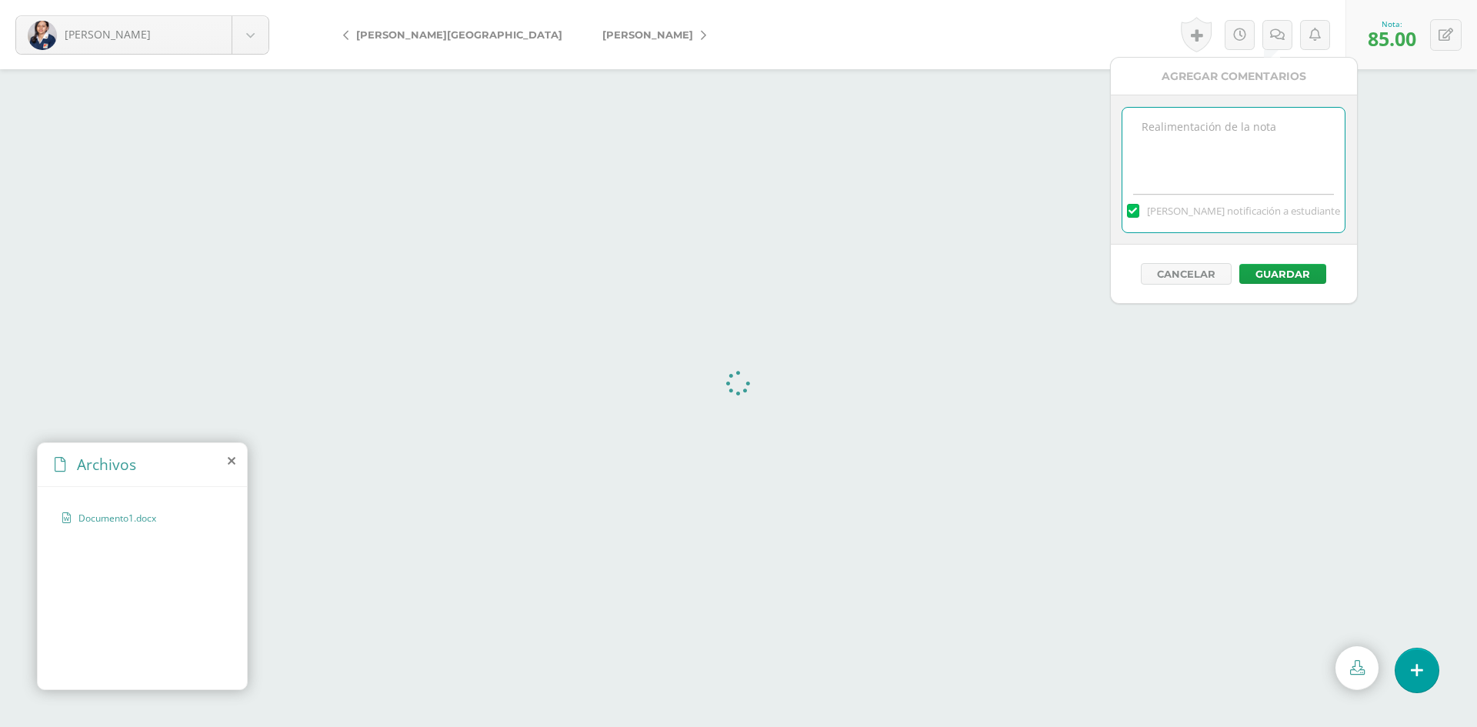
click at [1265, 125] on textarea at bounding box center [1234, 146] width 222 height 77
type textarea "No está completa la tabla de contenido"
click at [1299, 269] on button "Guardar" at bounding box center [1283, 274] width 87 height 20
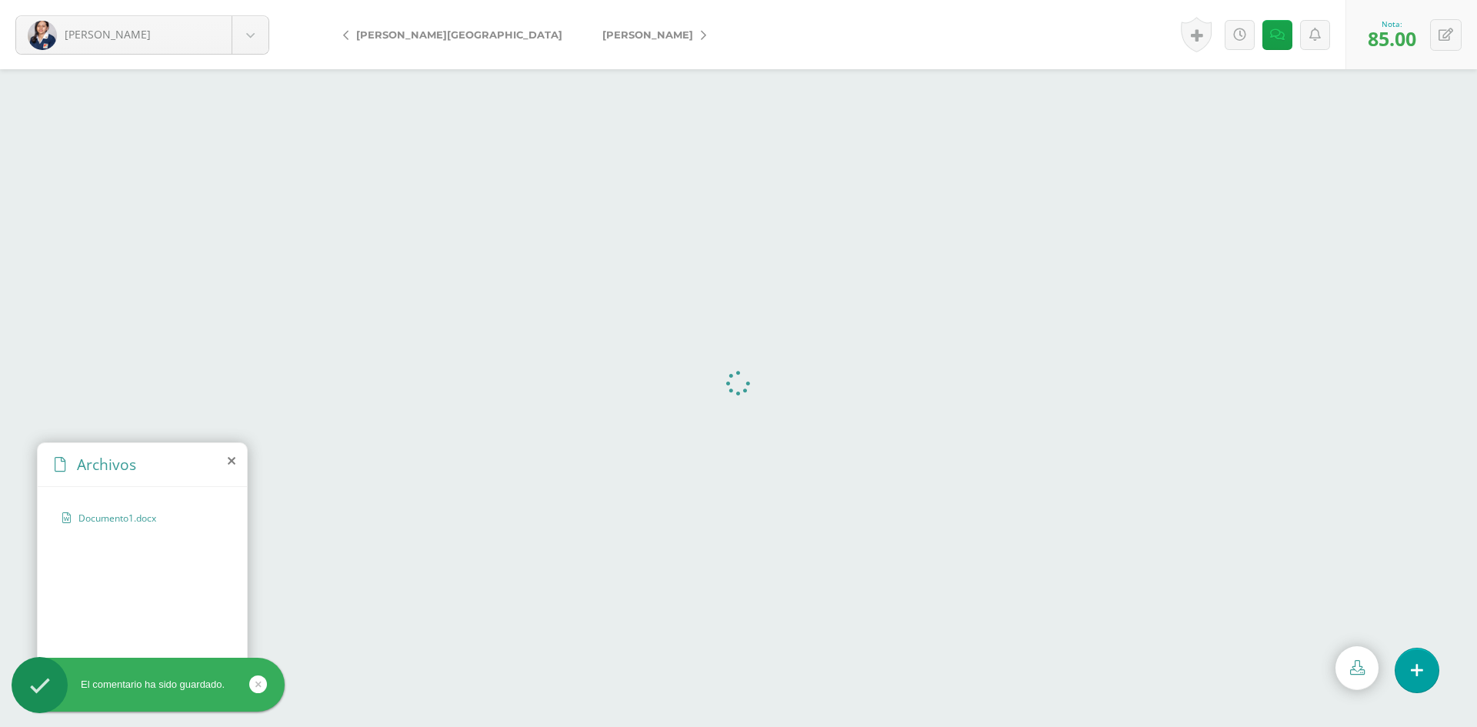
click at [603, 33] on span "[PERSON_NAME]" at bounding box center [648, 34] width 91 height 12
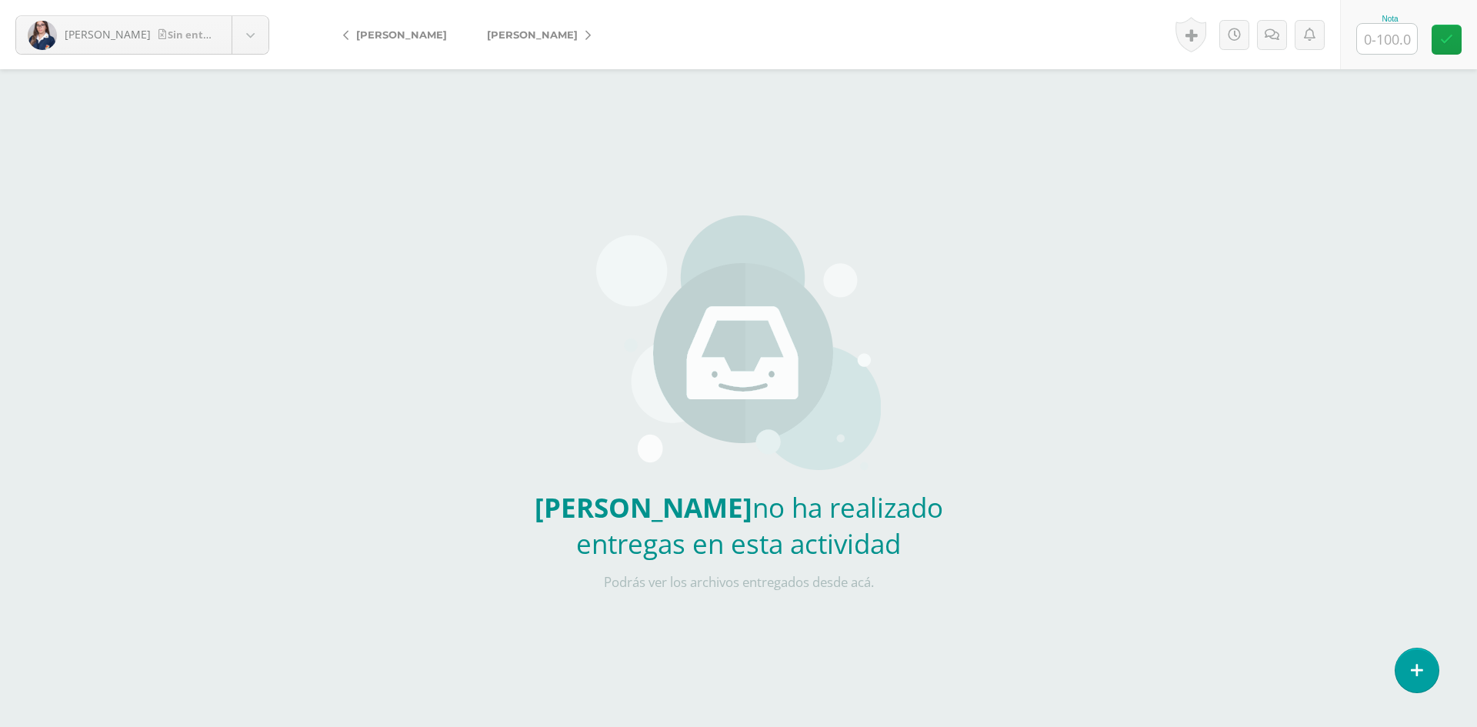
click at [1373, 48] on input "text" at bounding box center [1387, 39] width 60 height 30
type input "0"
click at [1268, 32] on icon at bounding box center [1272, 34] width 15 height 13
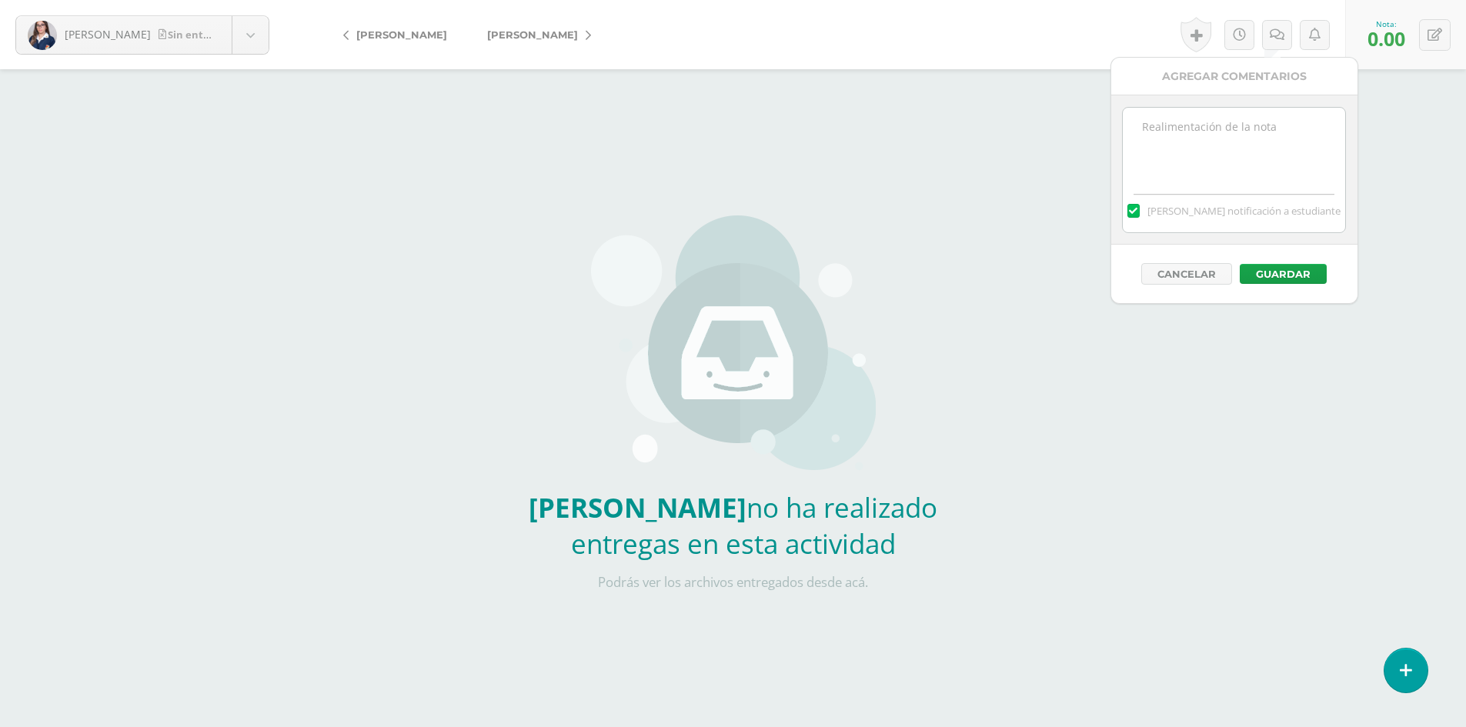
click at [1257, 115] on textarea at bounding box center [1234, 146] width 222 height 77
type textarea "No tengo su trabajo"
click at [1280, 274] on button "Guardar" at bounding box center [1283, 274] width 87 height 20
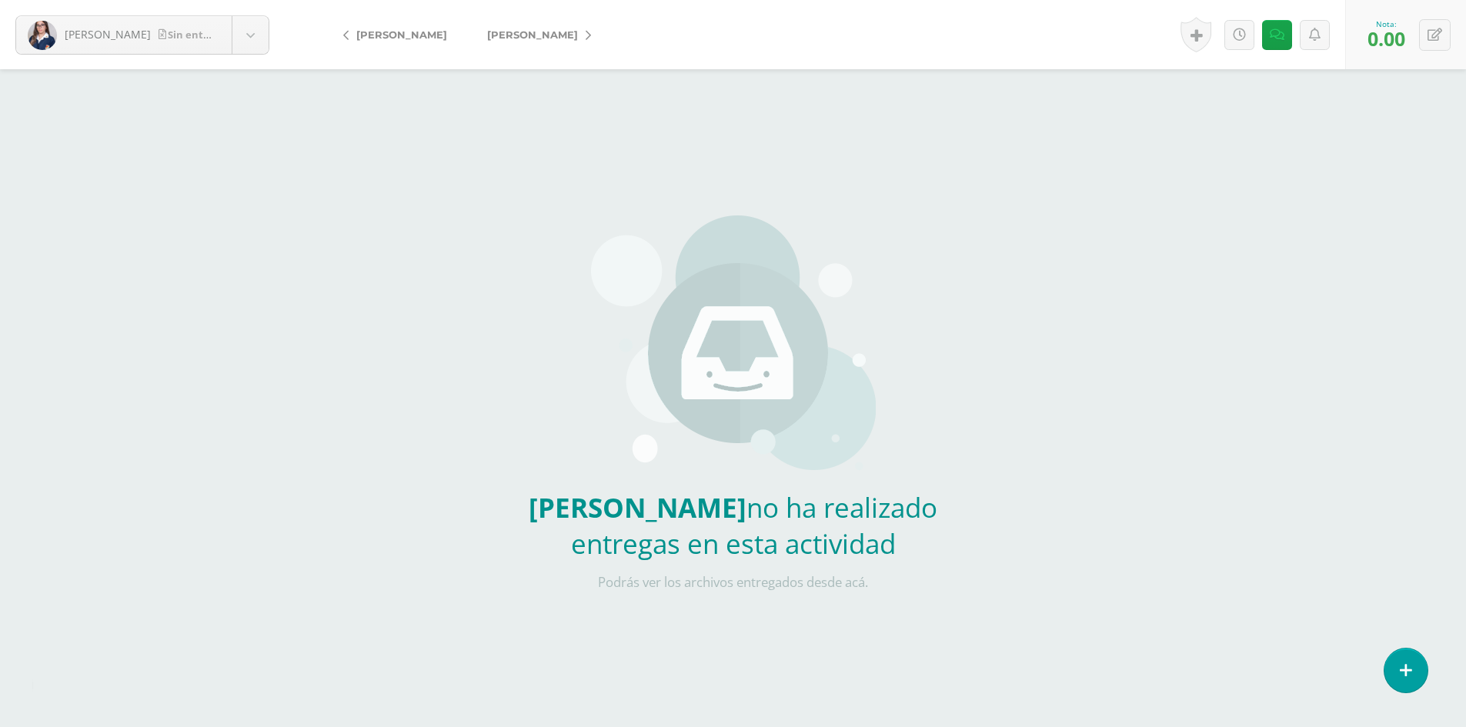
click at [544, 38] on span "[PERSON_NAME]" at bounding box center [532, 34] width 91 height 12
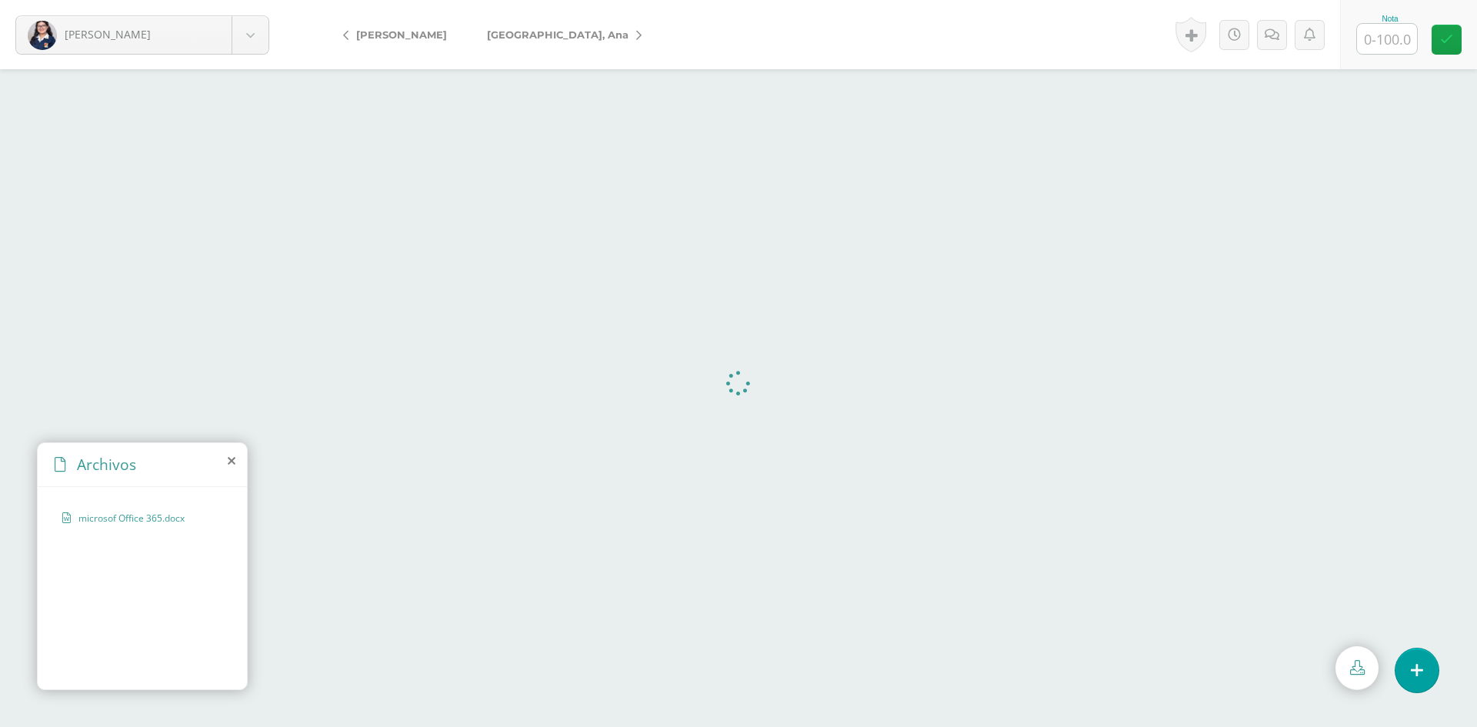
click at [1380, 38] on input "text" at bounding box center [1387, 39] width 60 height 30
type input "100"
click at [508, 36] on span "[GEOGRAPHIC_DATA], Ana" at bounding box center [558, 34] width 142 height 12
click at [1397, 30] on input "text" at bounding box center [1387, 39] width 60 height 30
type input "80"
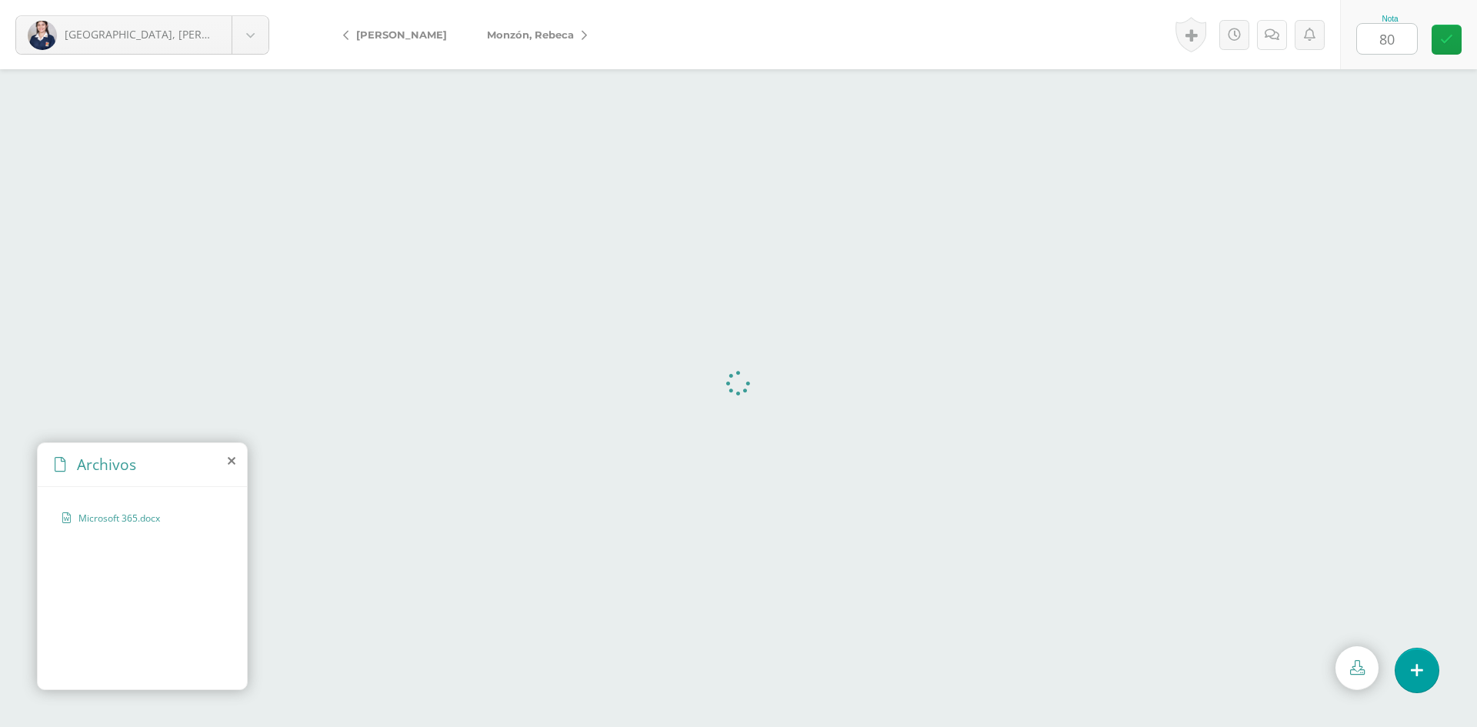
click at [1269, 28] on icon at bounding box center [1272, 34] width 15 height 13
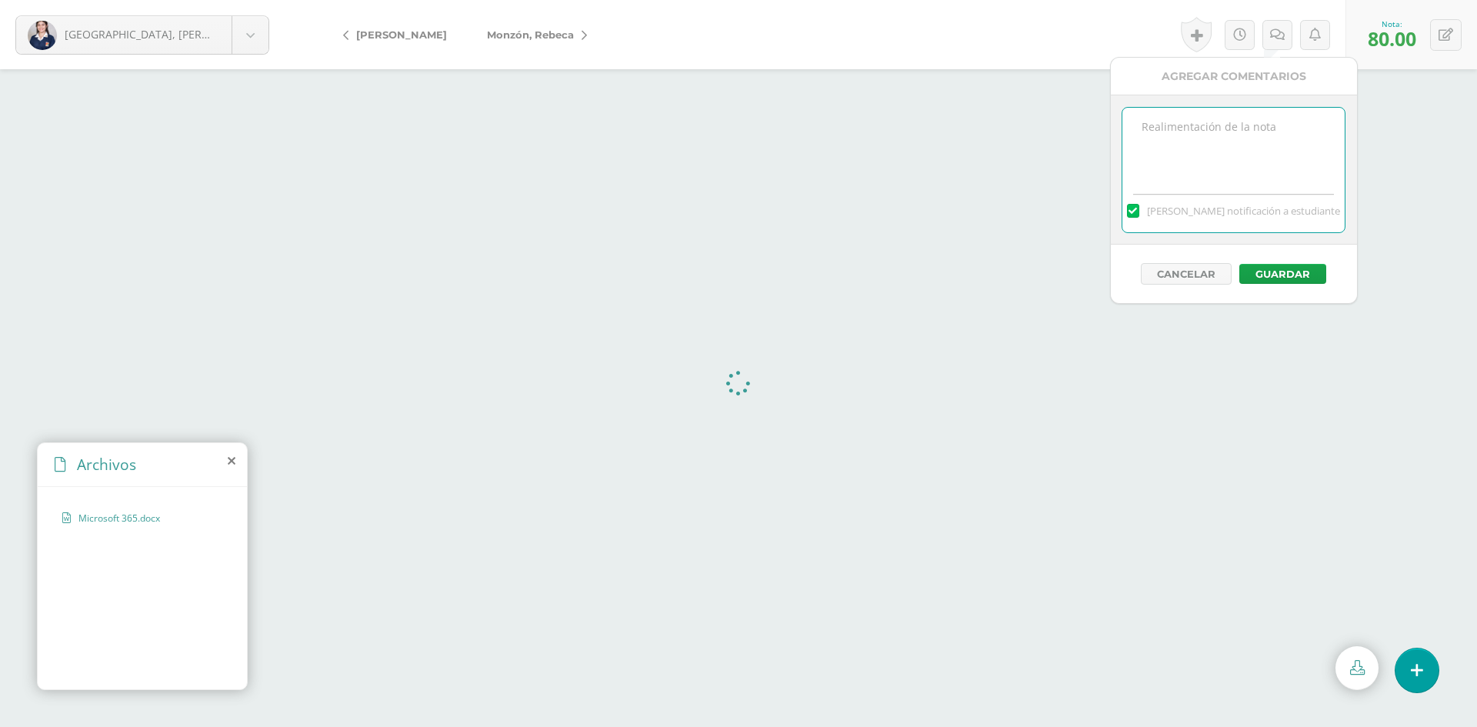
click at [1276, 116] on textarea at bounding box center [1234, 146] width 222 height 77
type textarea "No tiene tabla de contenido"
click at [1280, 278] on button "Guardar" at bounding box center [1283, 274] width 87 height 20
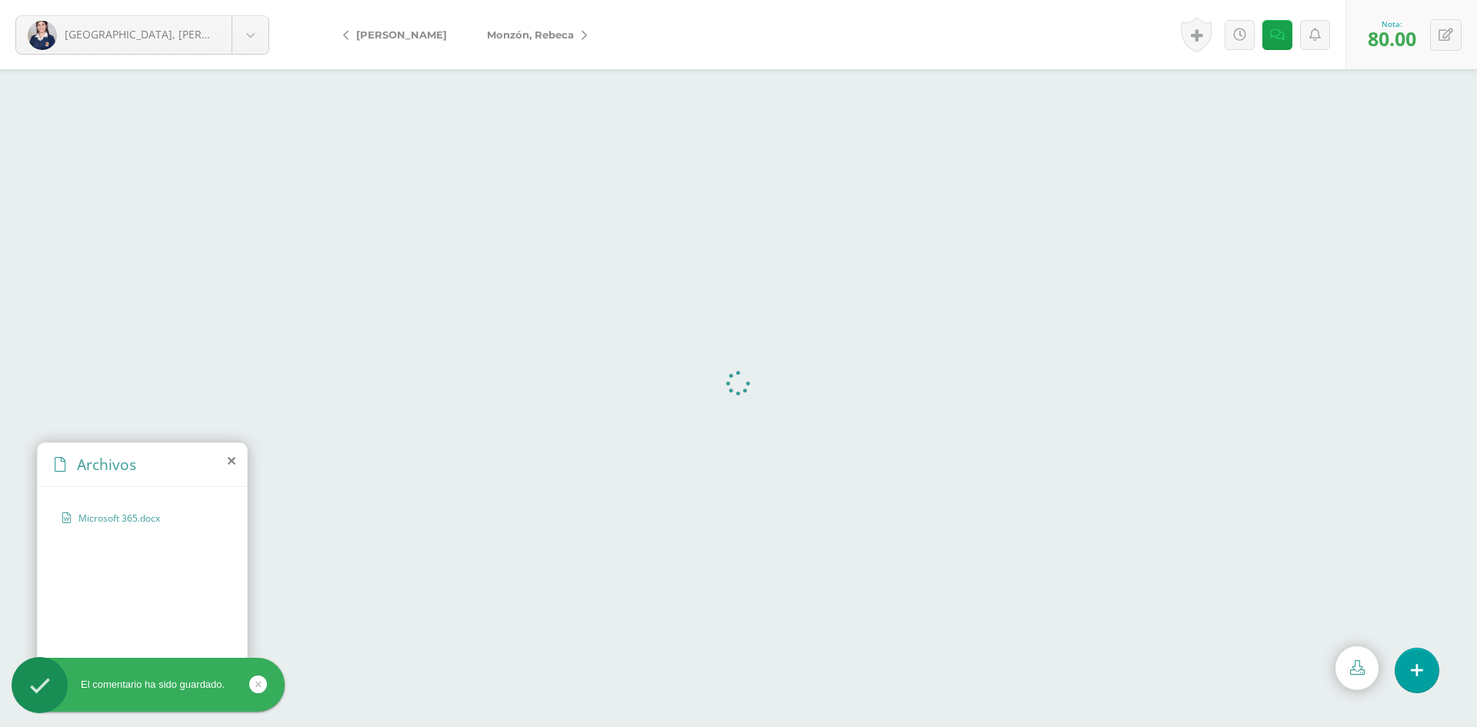
click at [553, 38] on span "Monzón, Rebeca" at bounding box center [530, 34] width 87 height 12
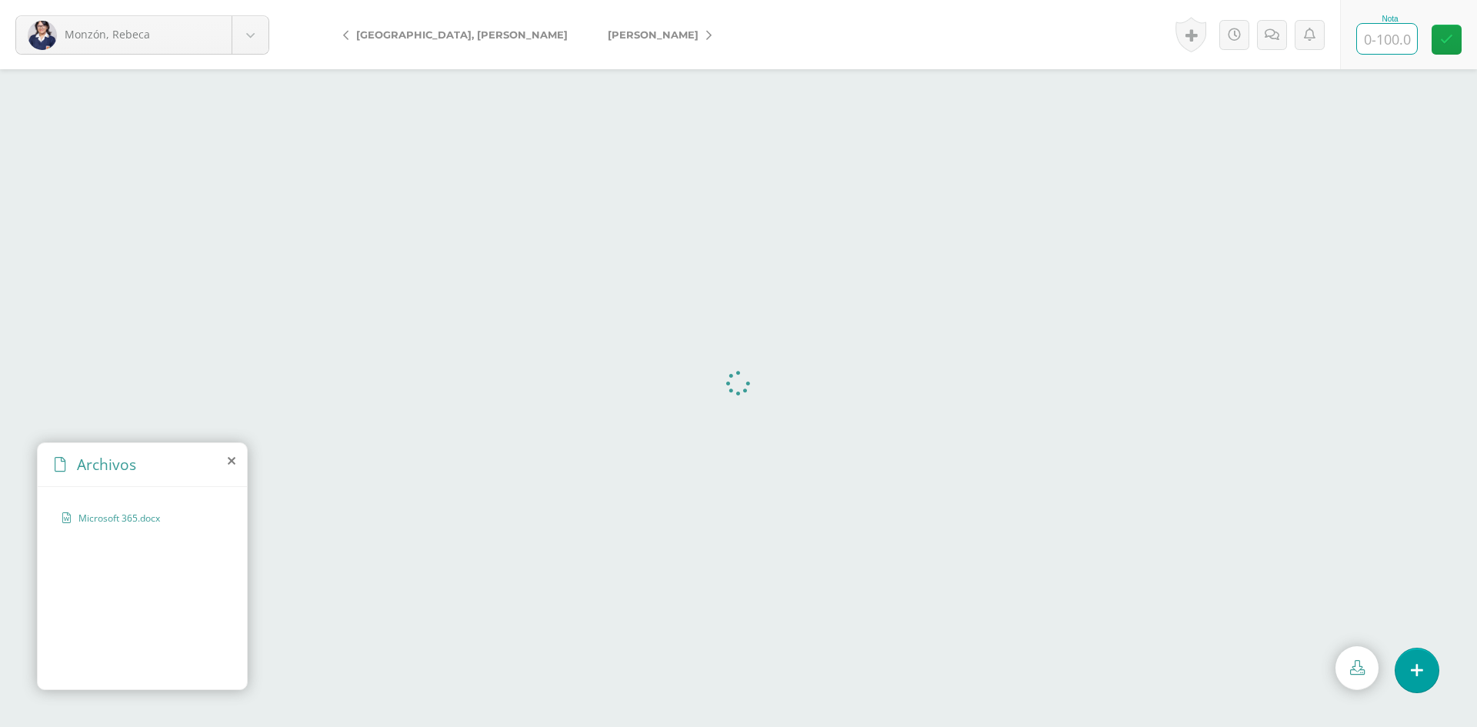
click at [1384, 35] on input "text" at bounding box center [1387, 39] width 60 height 30
type input "80"
click at [1274, 38] on icon at bounding box center [1272, 34] width 15 height 13
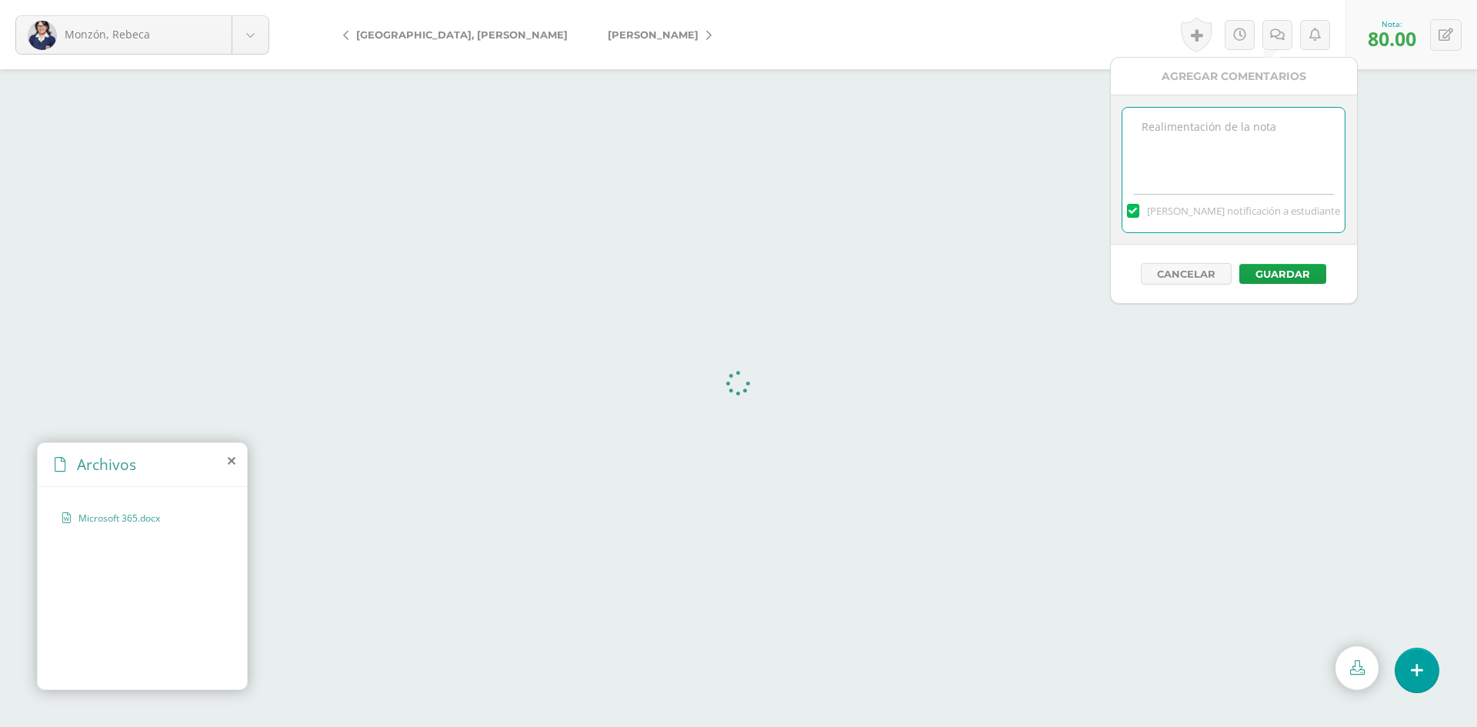
click at [1287, 119] on textarea at bounding box center [1234, 146] width 222 height 77
type textarea "No tiene tabla de contenido"
click at [1270, 279] on button "Guardar" at bounding box center [1283, 274] width 87 height 20
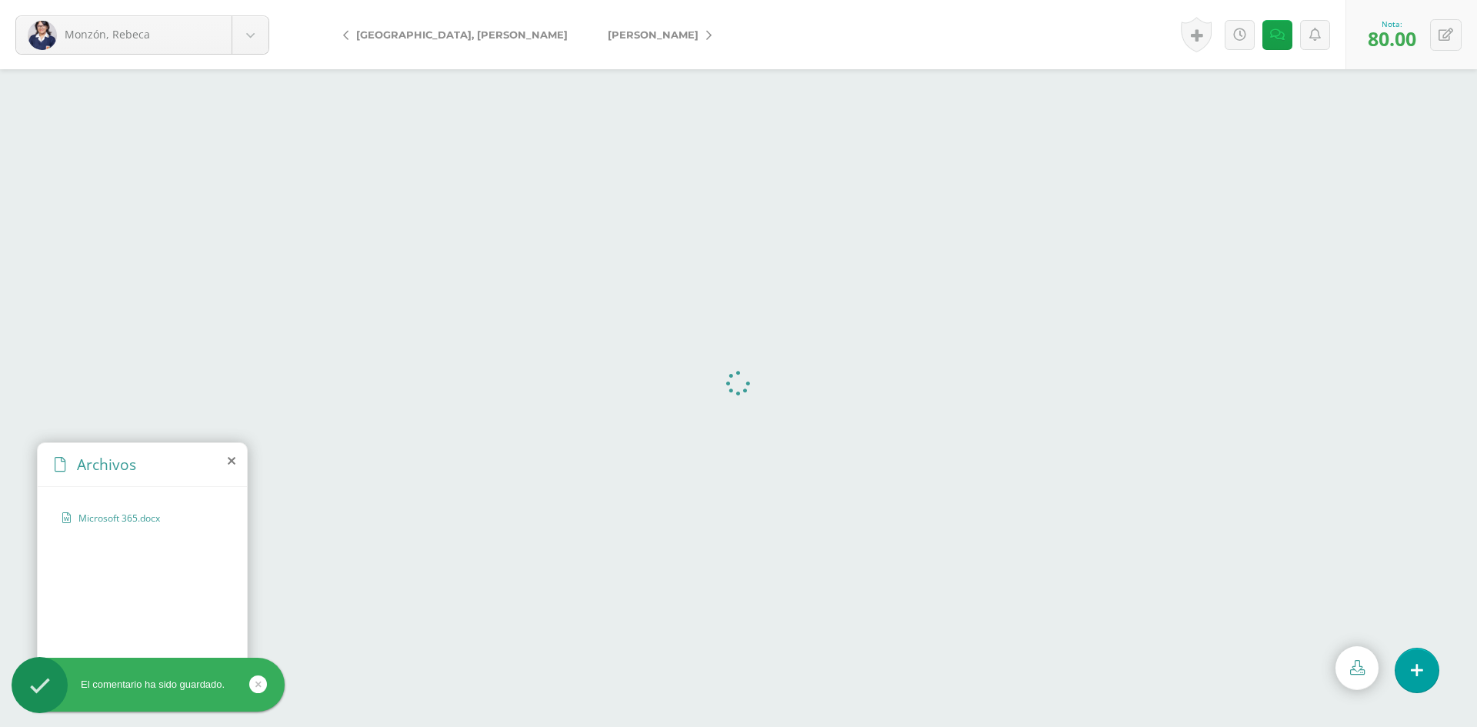
click at [608, 36] on span "[PERSON_NAME]" at bounding box center [653, 34] width 91 height 12
